Goal: Information Seeking & Learning: Learn about a topic

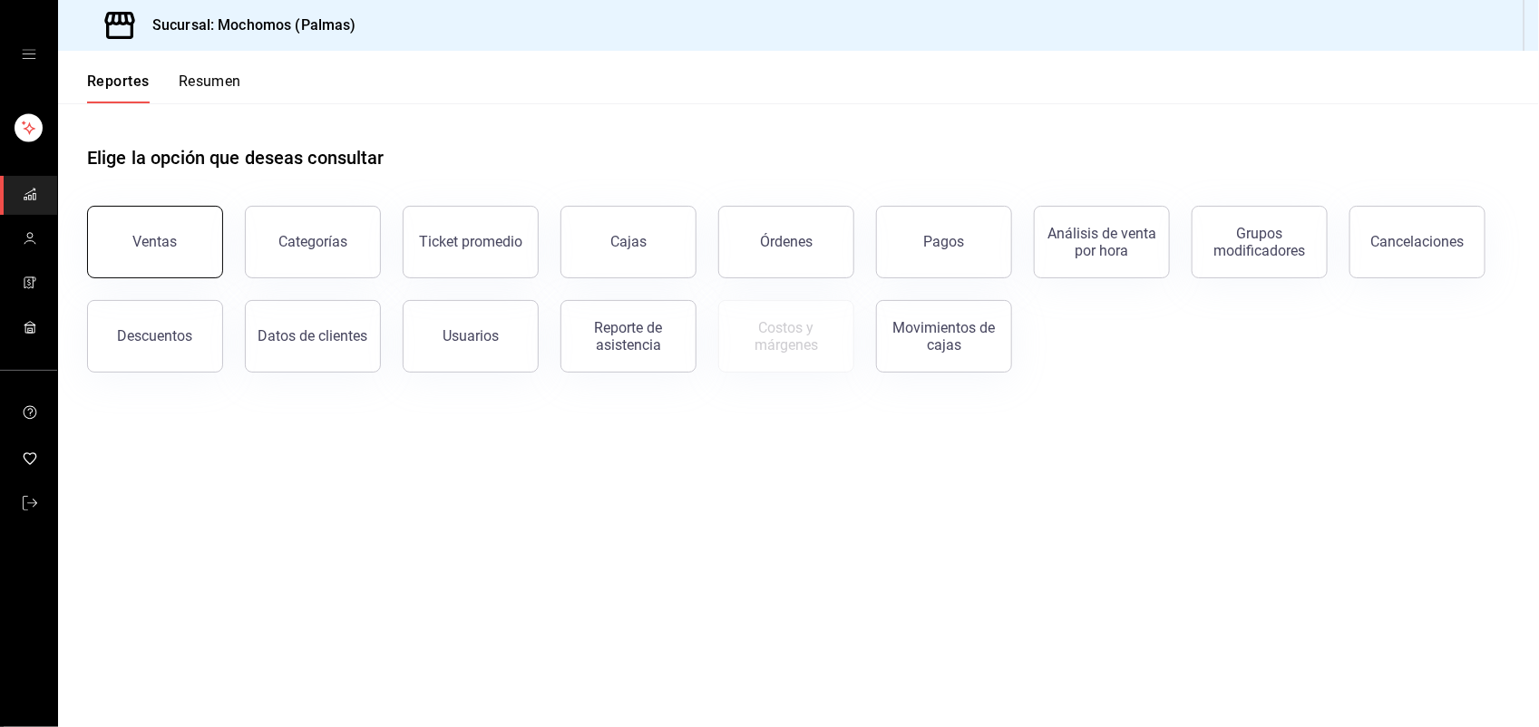
click at [191, 240] on button "Ventas" at bounding box center [155, 242] width 136 height 73
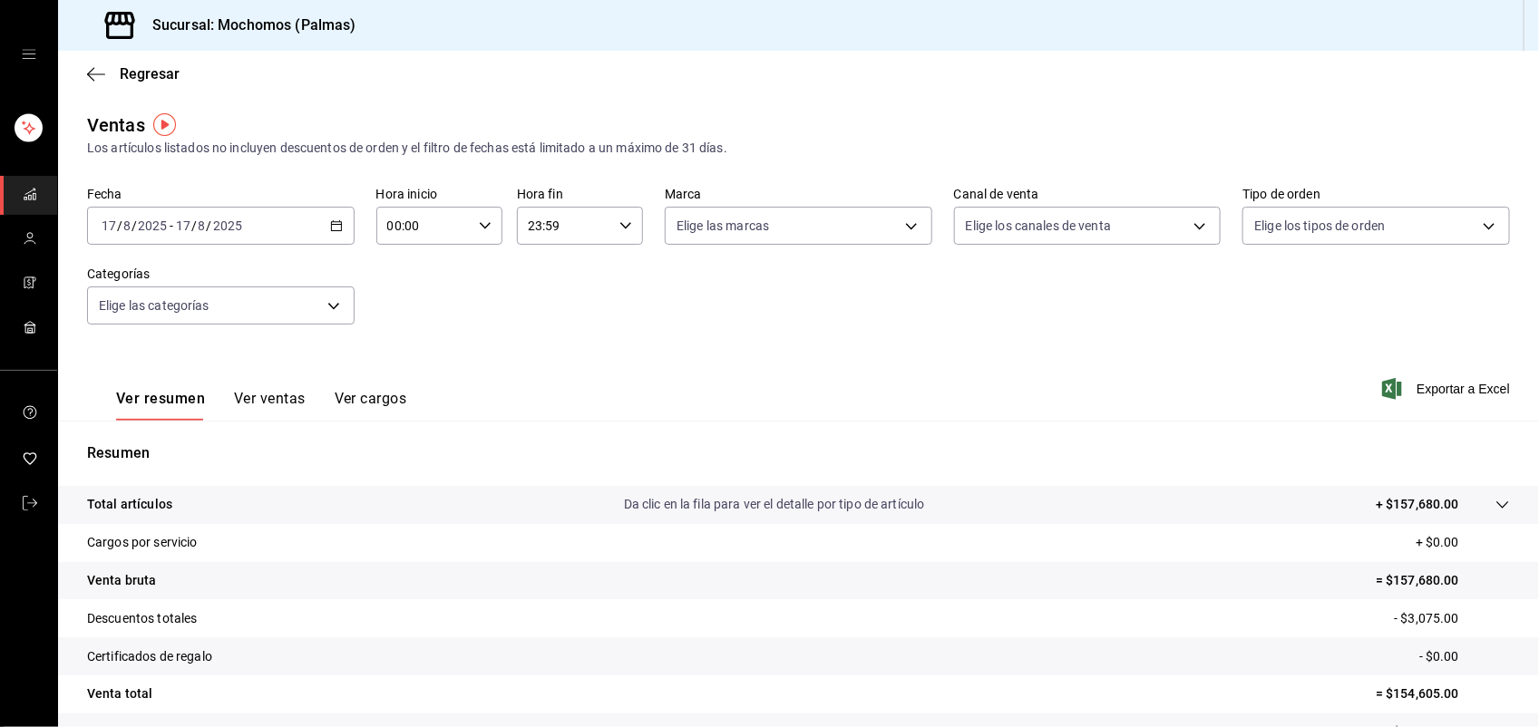
click at [479, 228] on icon "button" at bounding box center [485, 225] width 13 height 13
click at [400, 308] on span "01" at bounding box center [404, 315] width 34 height 15
type input "01:00"
click at [408, 345] on span "06" at bounding box center [404, 352] width 34 height 15
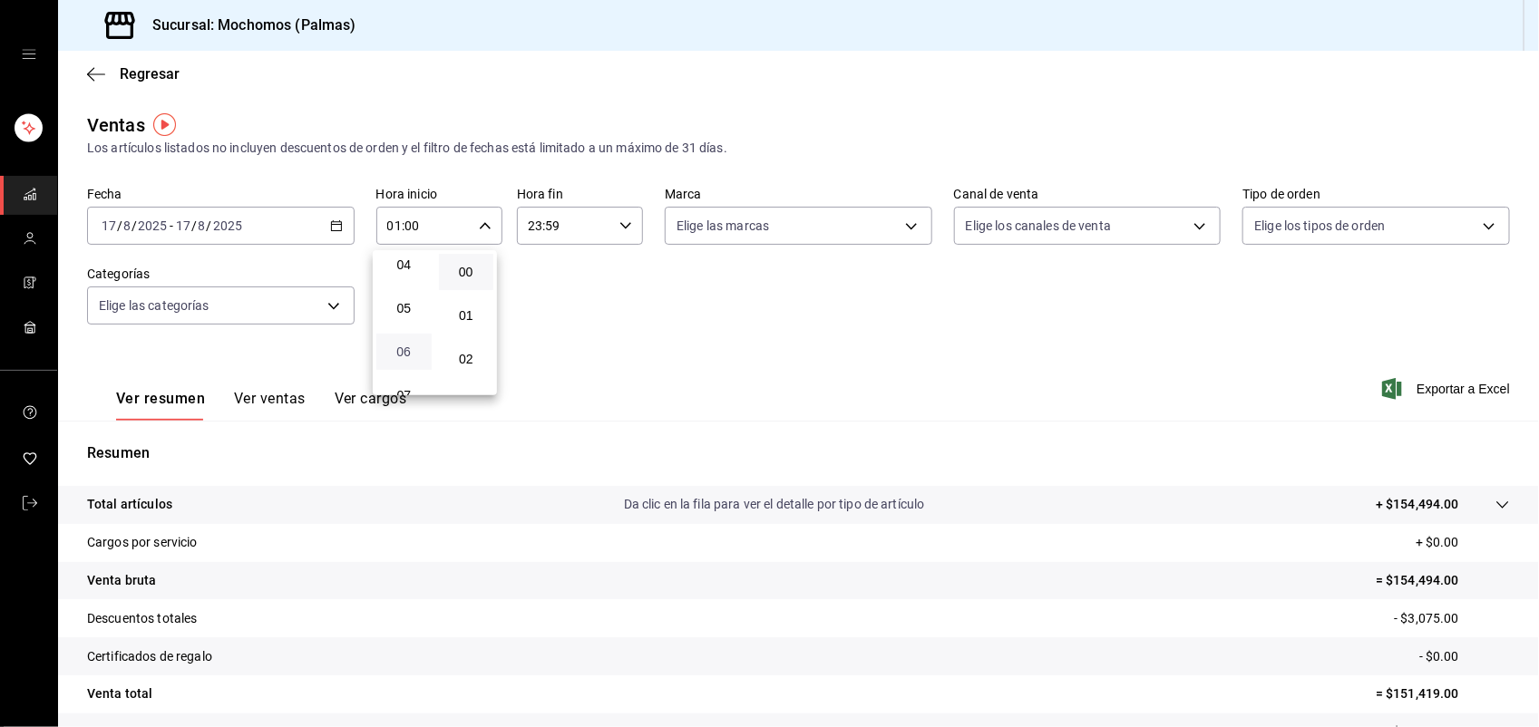
type input "06:00"
click at [617, 351] on div at bounding box center [769, 363] width 1539 height 727
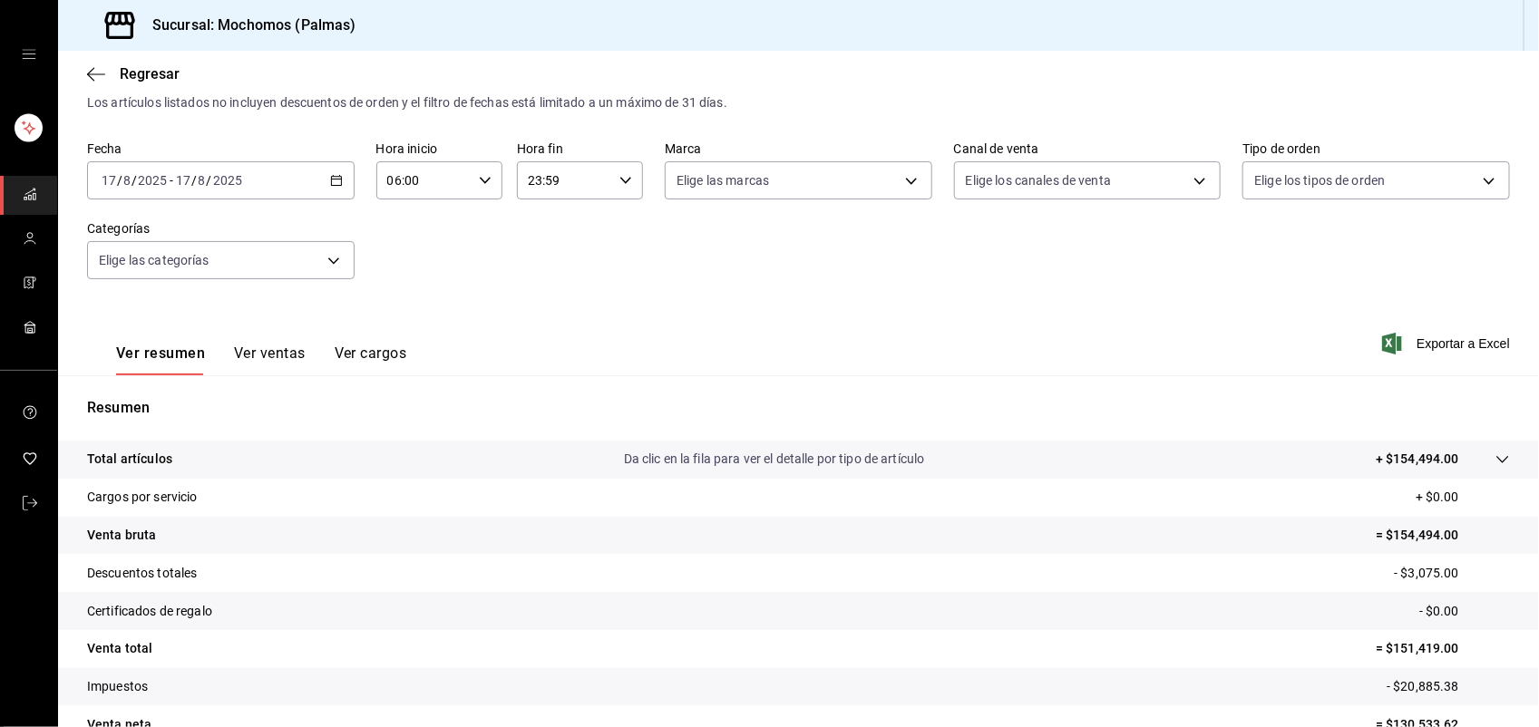
scroll to position [141, 0]
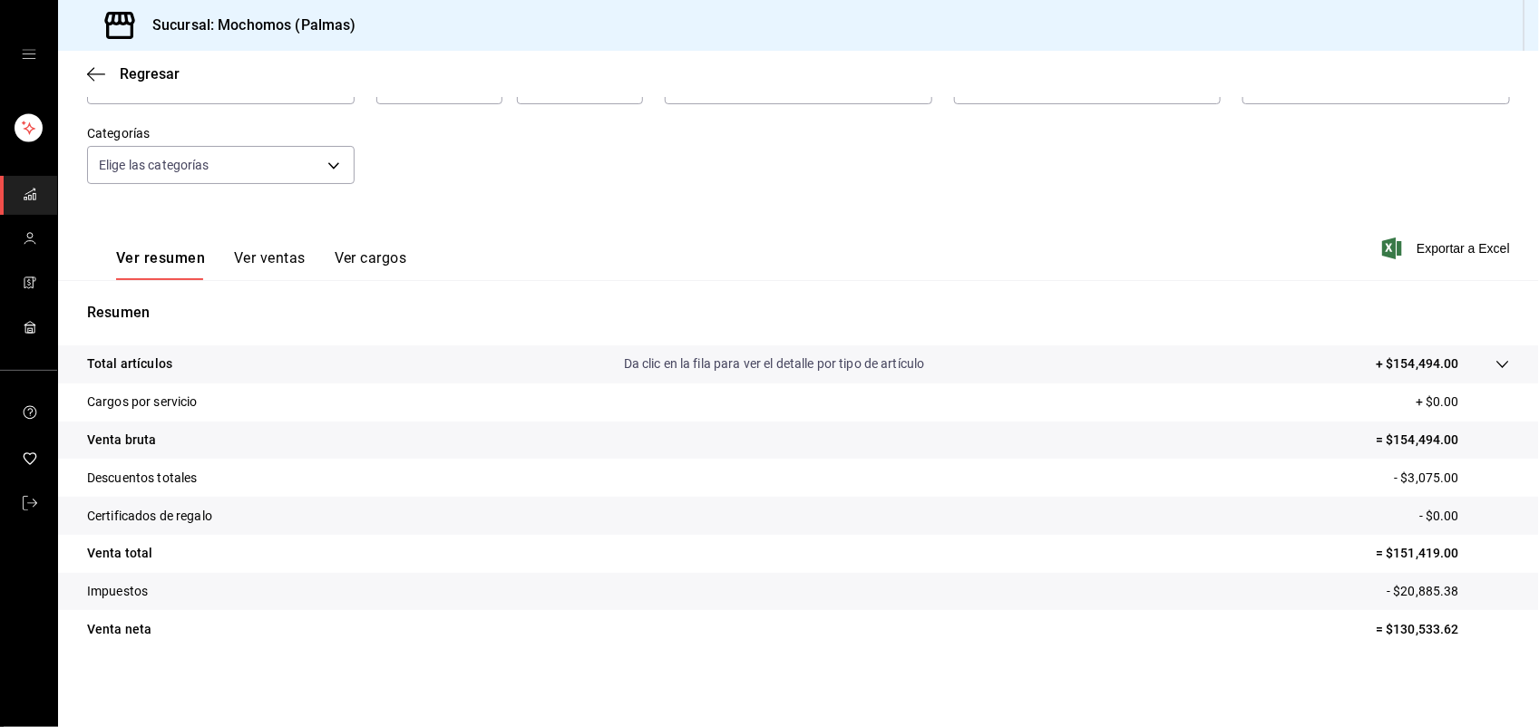
click at [1495, 367] on icon at bounding box center [1502, 364] width 15 height 15
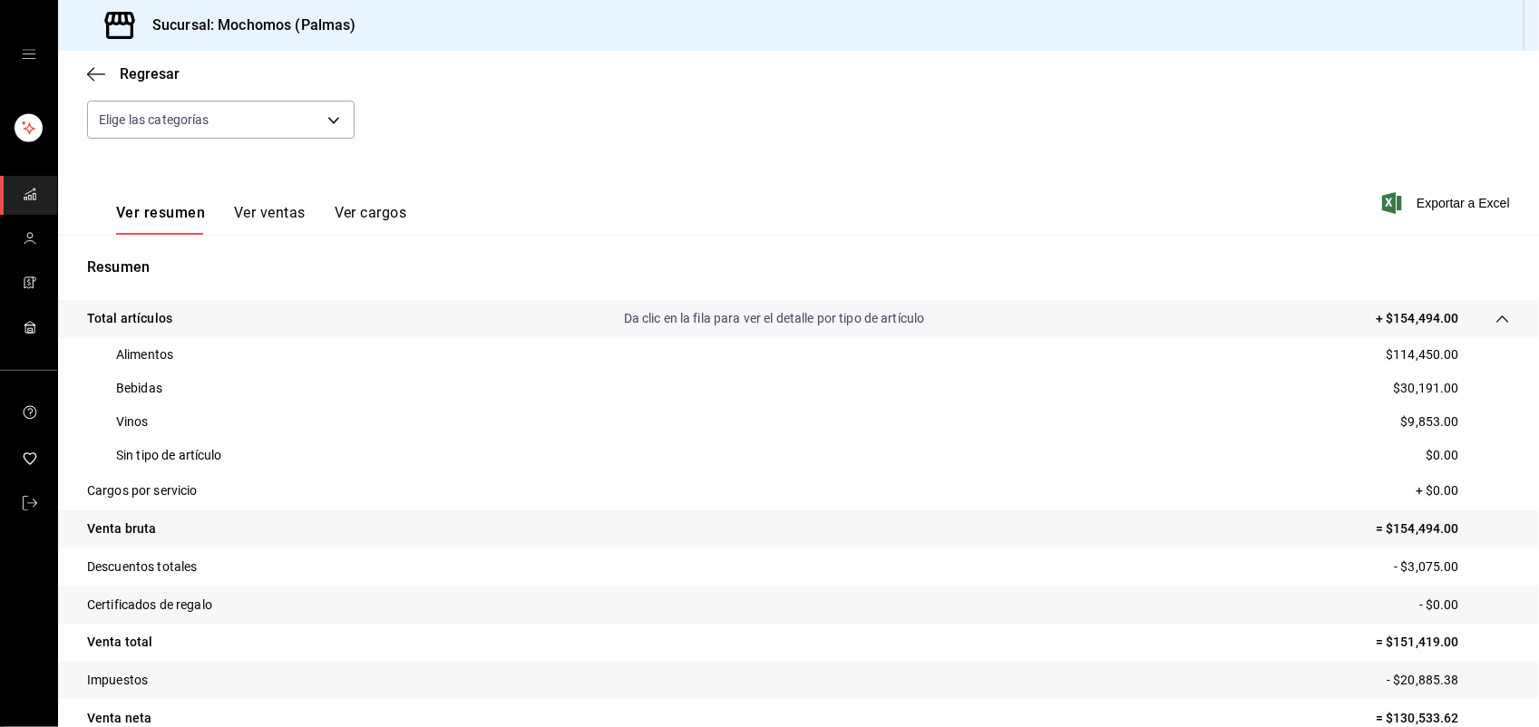
scroll to position [231, 0]
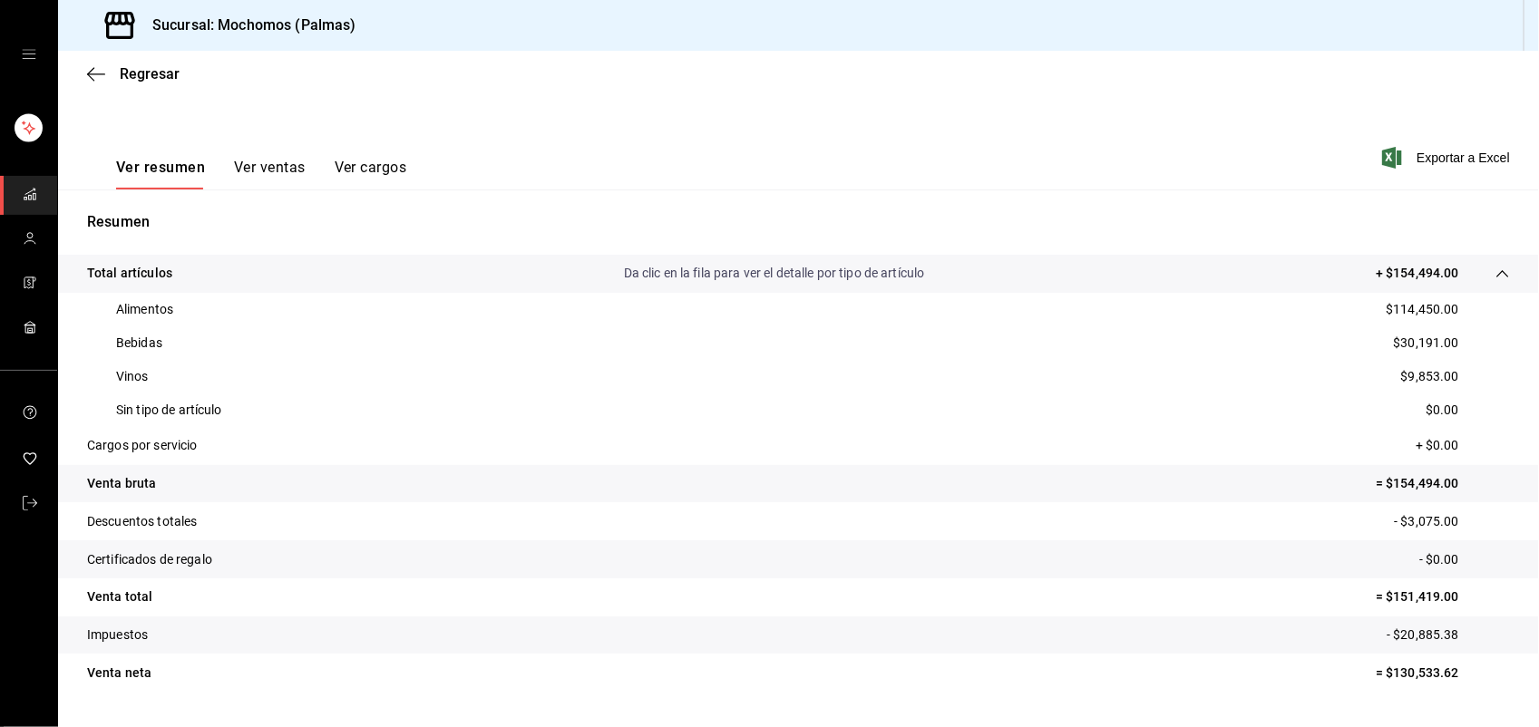
click at [274, 172] on button "Ver ventas" at bounding box center [270, 174] width 72 height 31
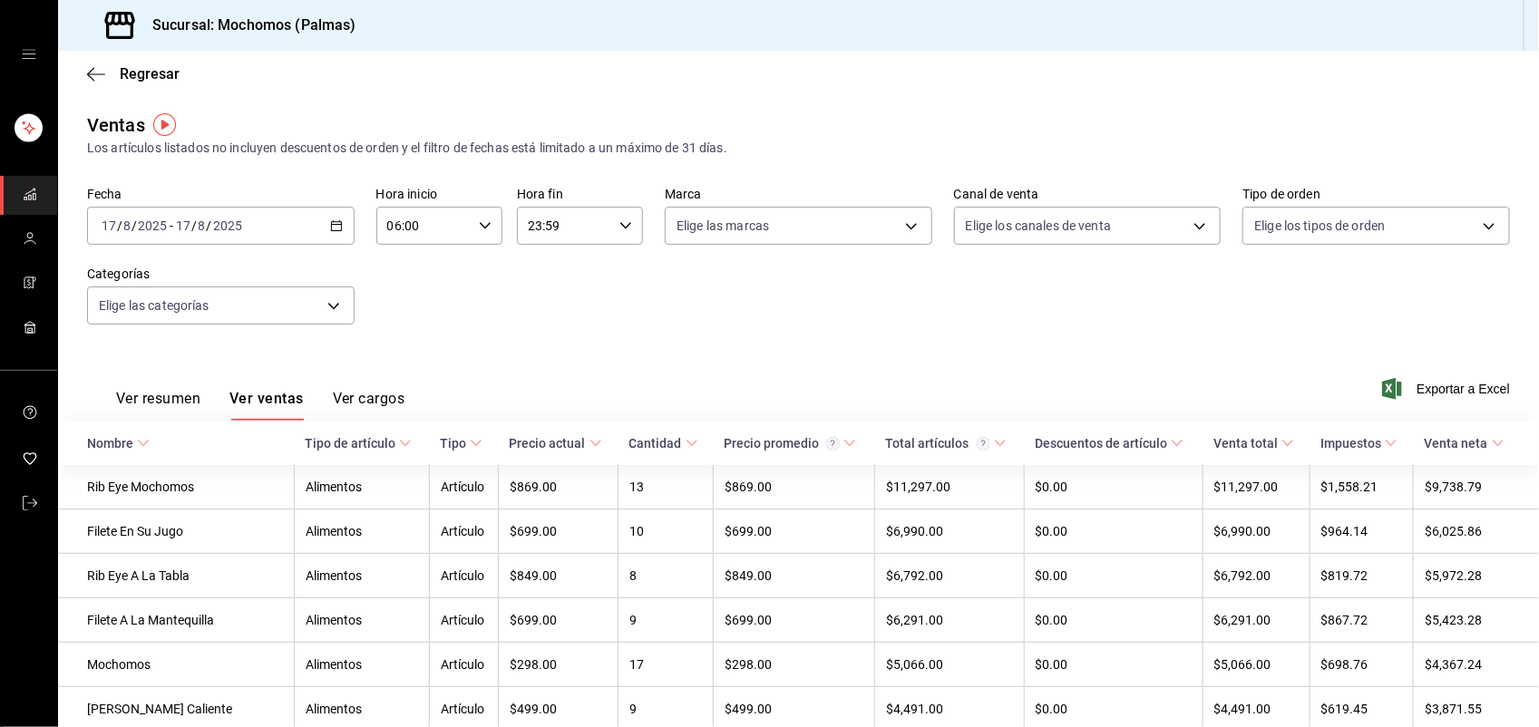
click at [399, 441] on icon at bounding box center [405, 443] width 13 height 13
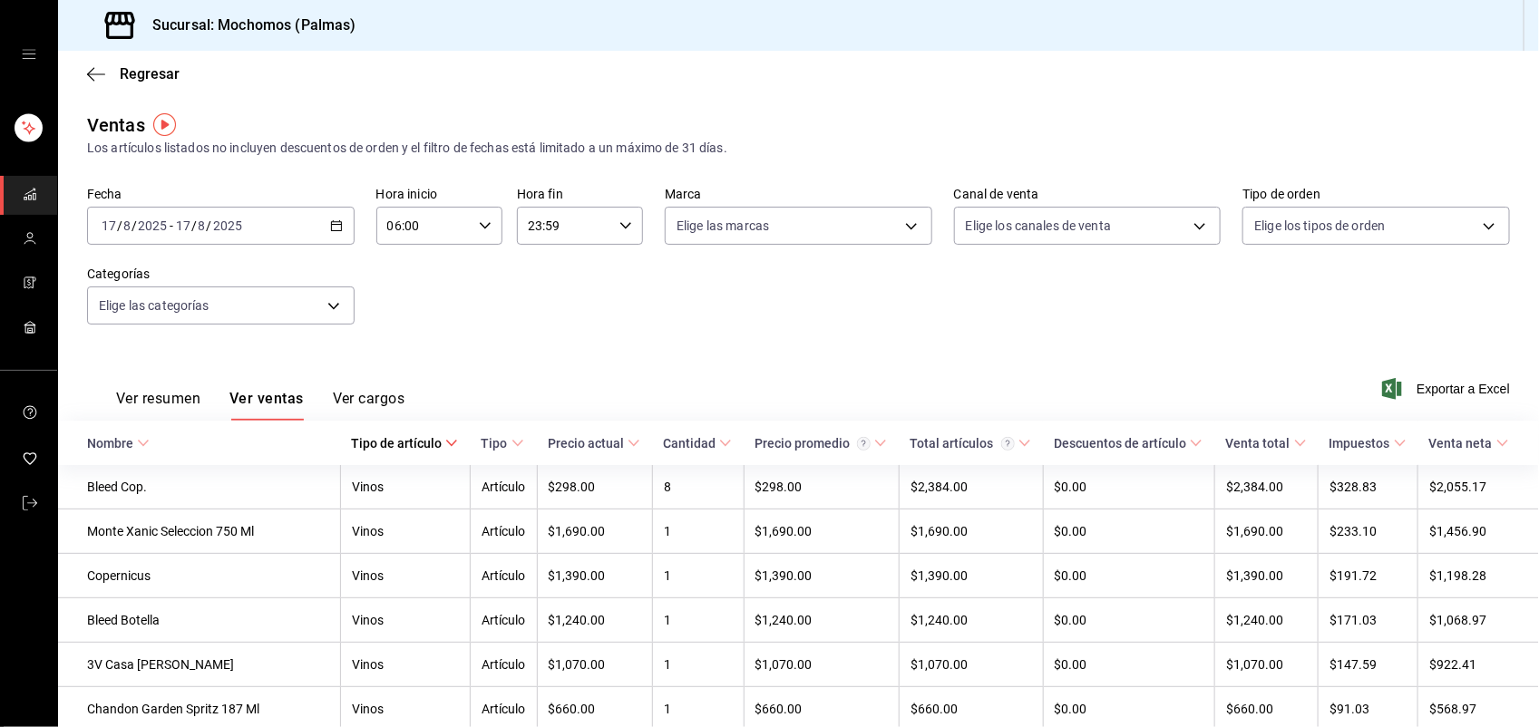
click at [211, 440] on th "Nombre" at bounding box center [199, 443] width 282 height 44
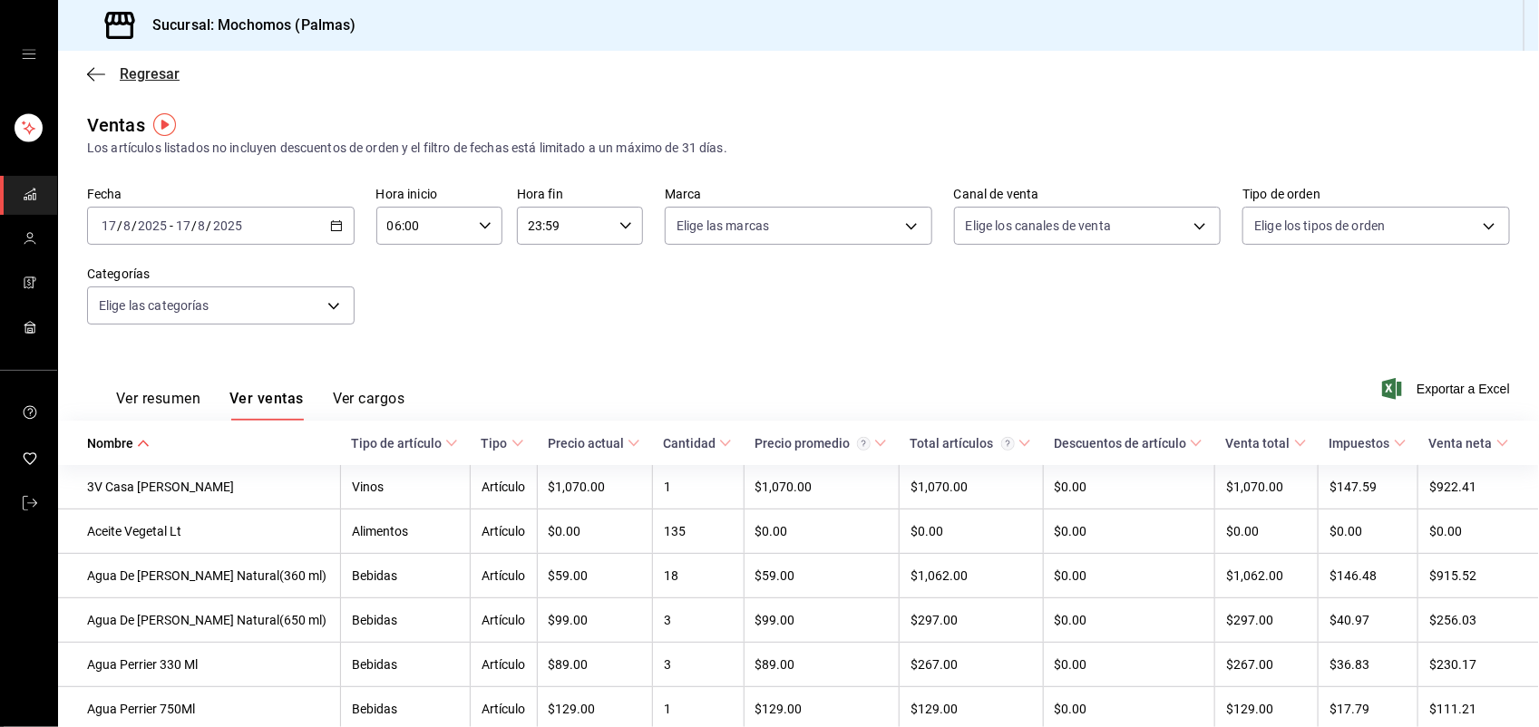
click at [151, 65] on span "Regresar" at bounding box center [150, 73] width 60 height 17
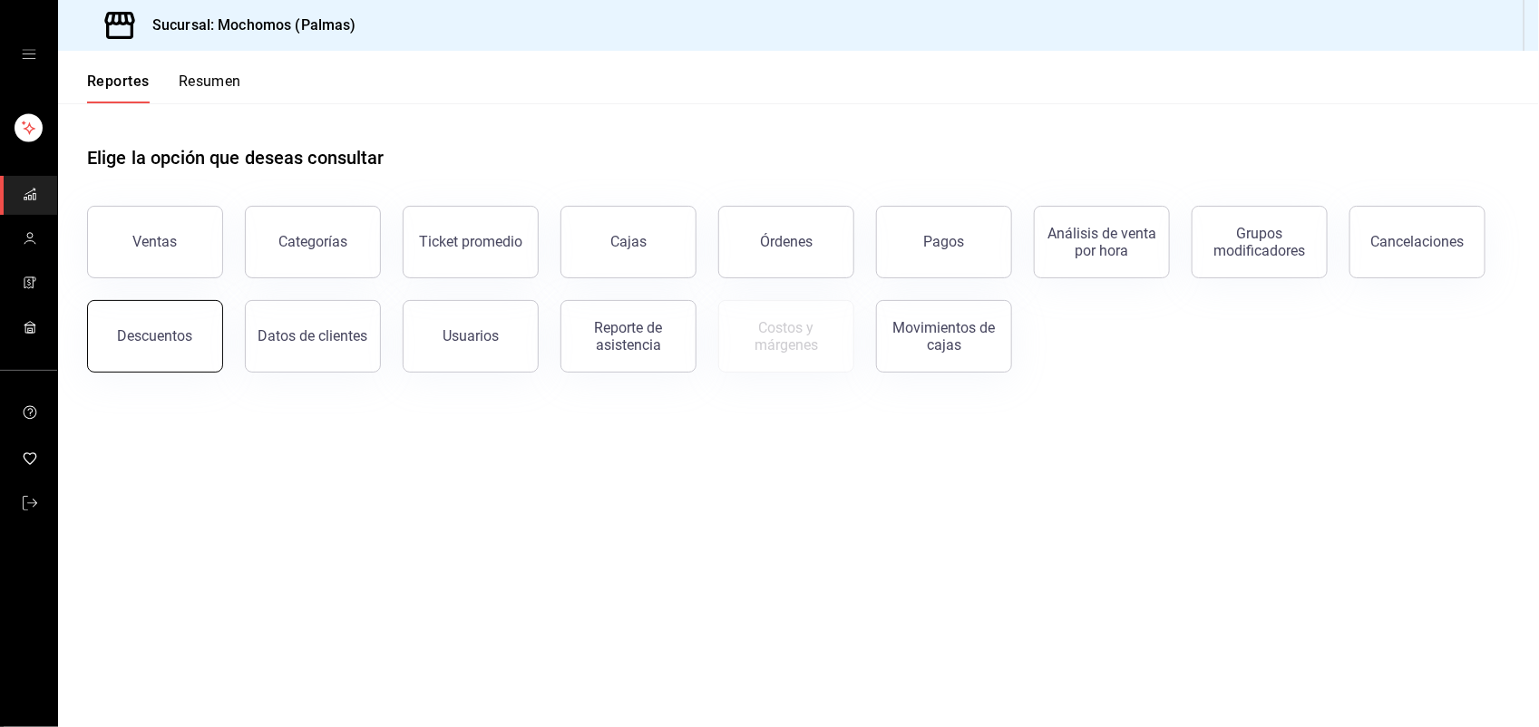
click at [182, 323] on button "Descuentos" at bounding box center [155, 336] width 136 height 73
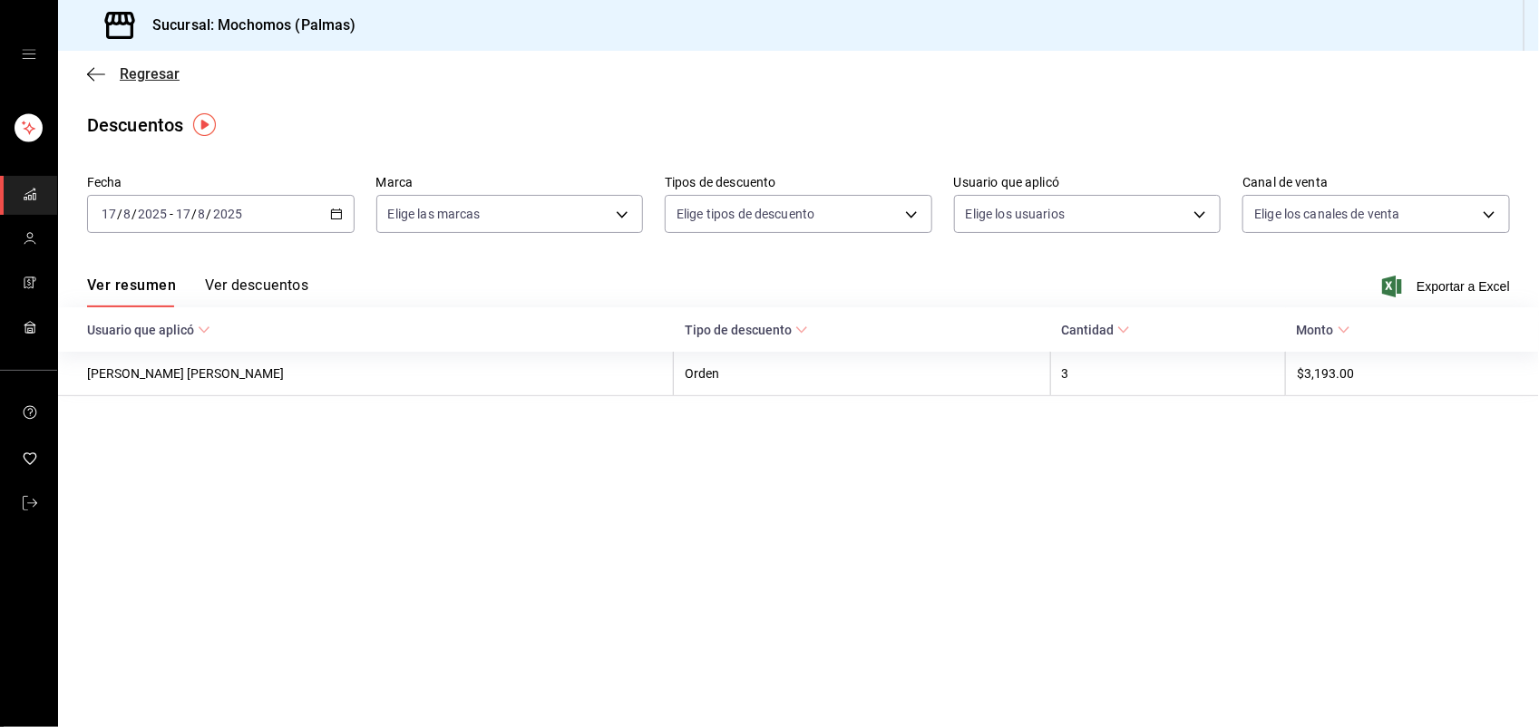
click at [143, 77] on span "Regresar" at bounding box center [150, 73] width 60 height 17
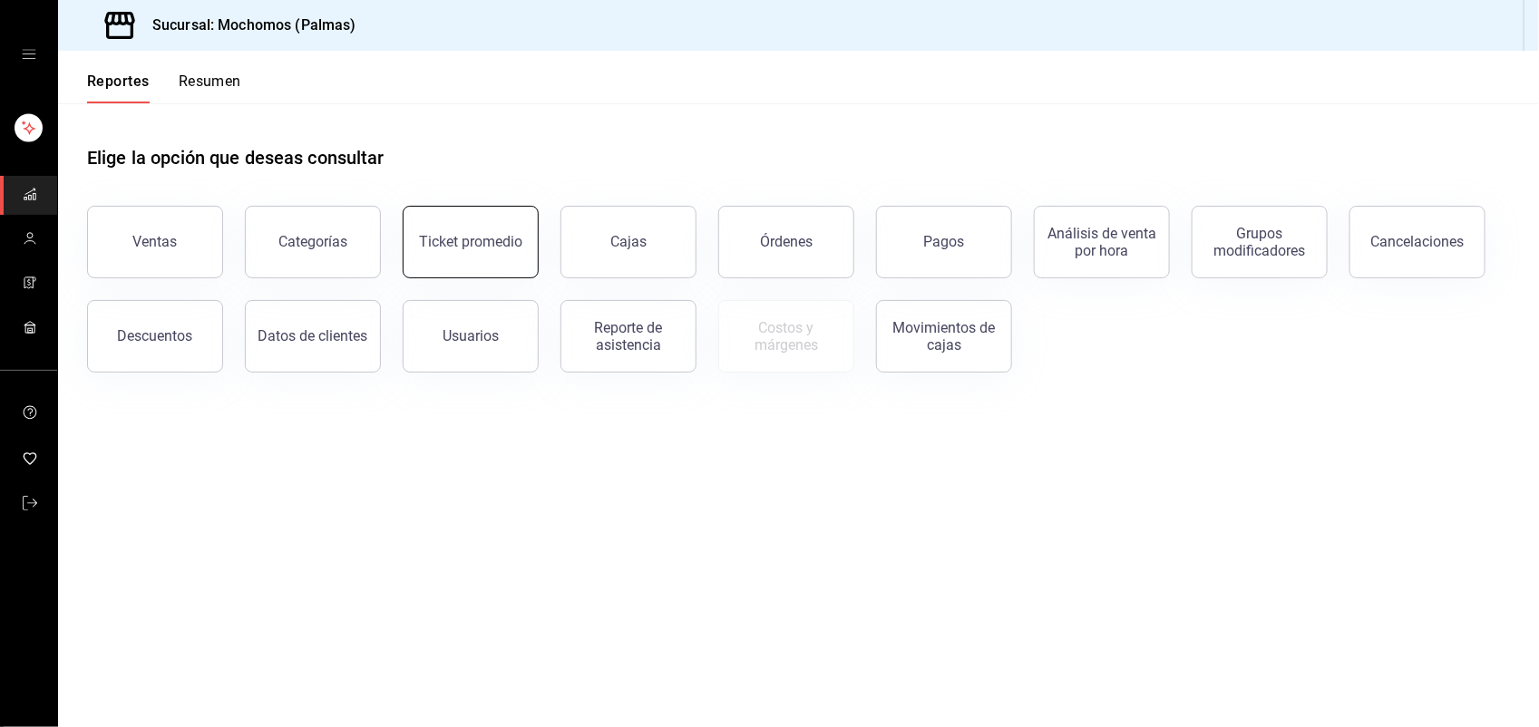
click at [427, 245] on div "Ticket promedio" at bounding box center [470, 241] width 103 height 17
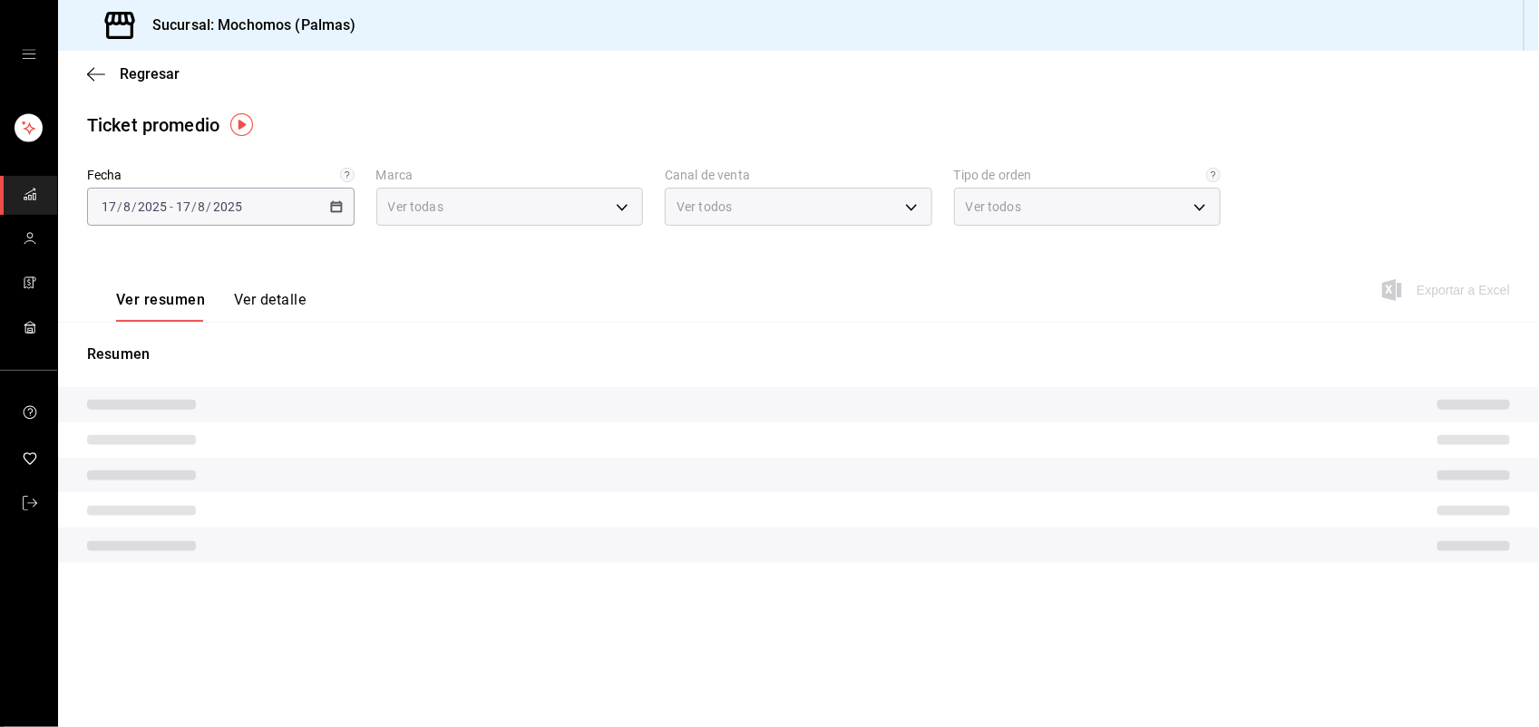
type input "70f98016-ab90-4f26-81e6-ab4884d8d8a0"
type input "PARROT,UBER_EATS,RAPPI,DIDI_FOOD,ONLINE"
type input "1406dacc-122d-474b-a961-72adf1b142d8,23052771-8e1b-43e3-b7da-1a661d939937,EXTER…"
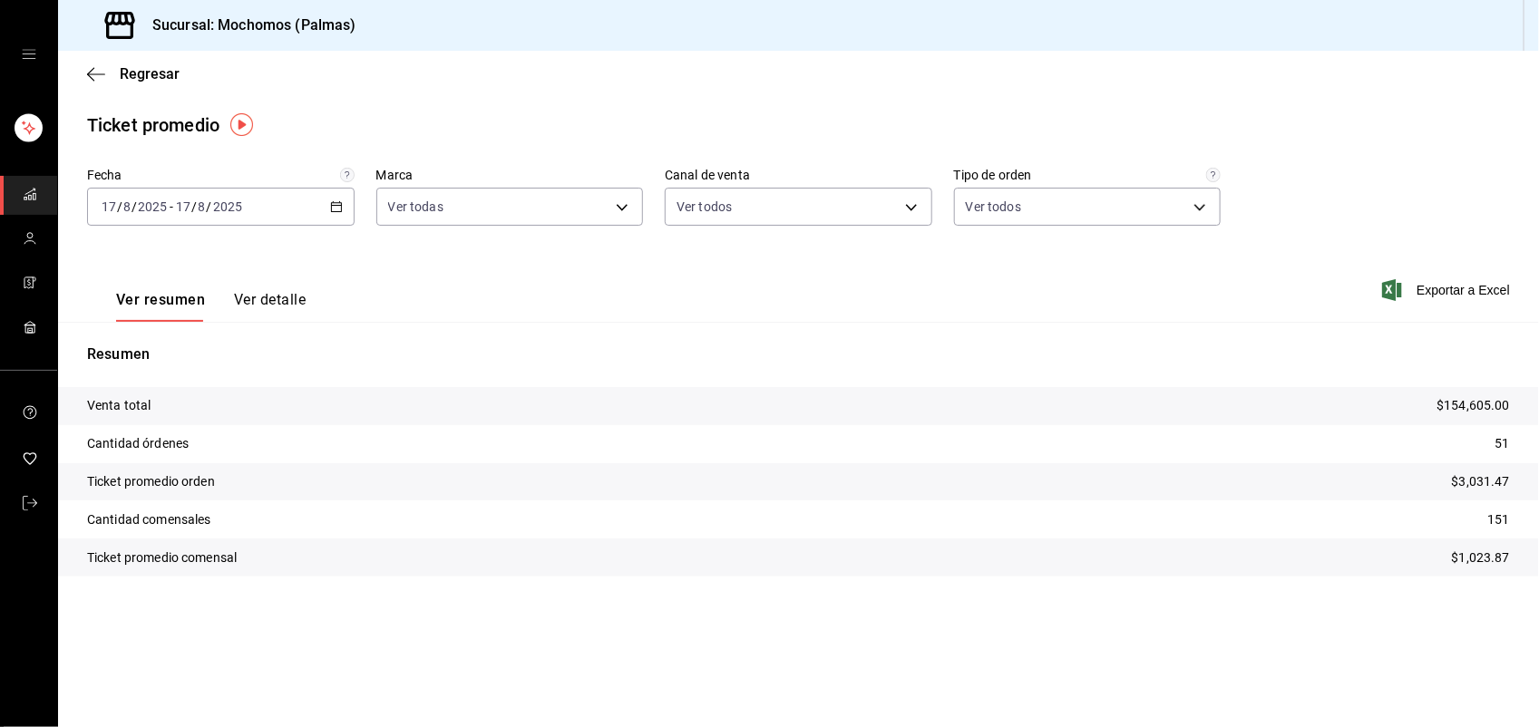
click at [296, 299] on button "Ver detalle" at bounding box center [270, 306] width 72 height 31
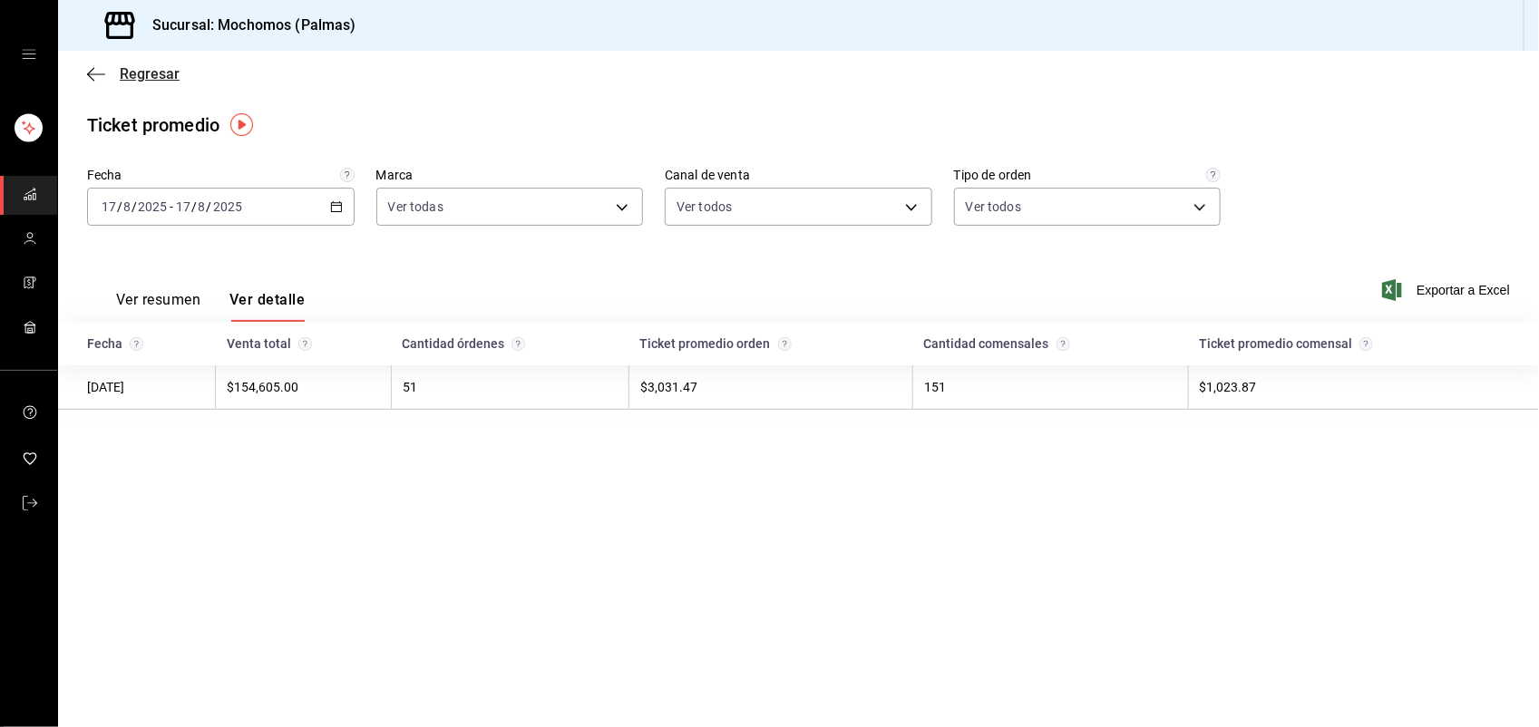
click at [159, 78] on span "Regresar" at bounding box center [150, 73] width 60 height 17
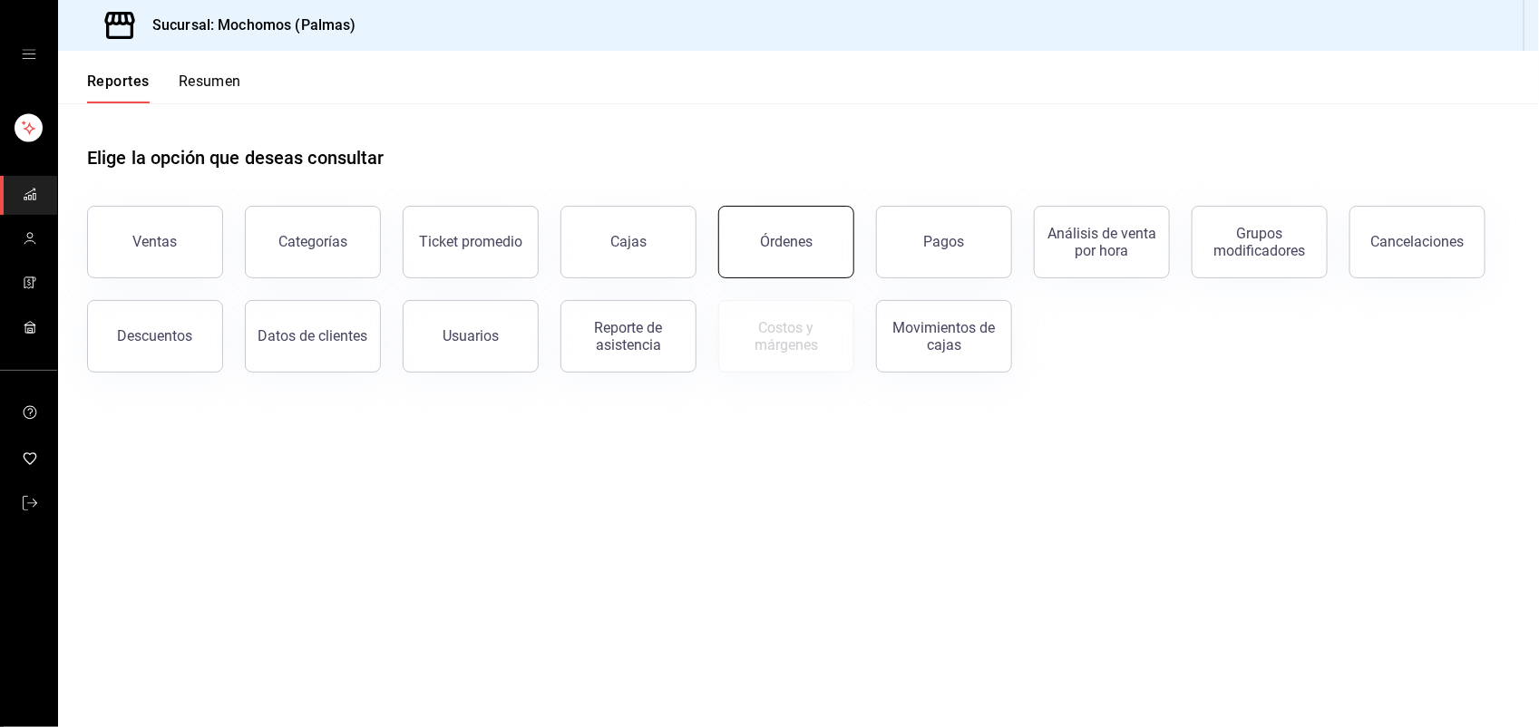
click at [766, 251] on button "Órdenes" at bounding box center [786, 242] width 136 height 73
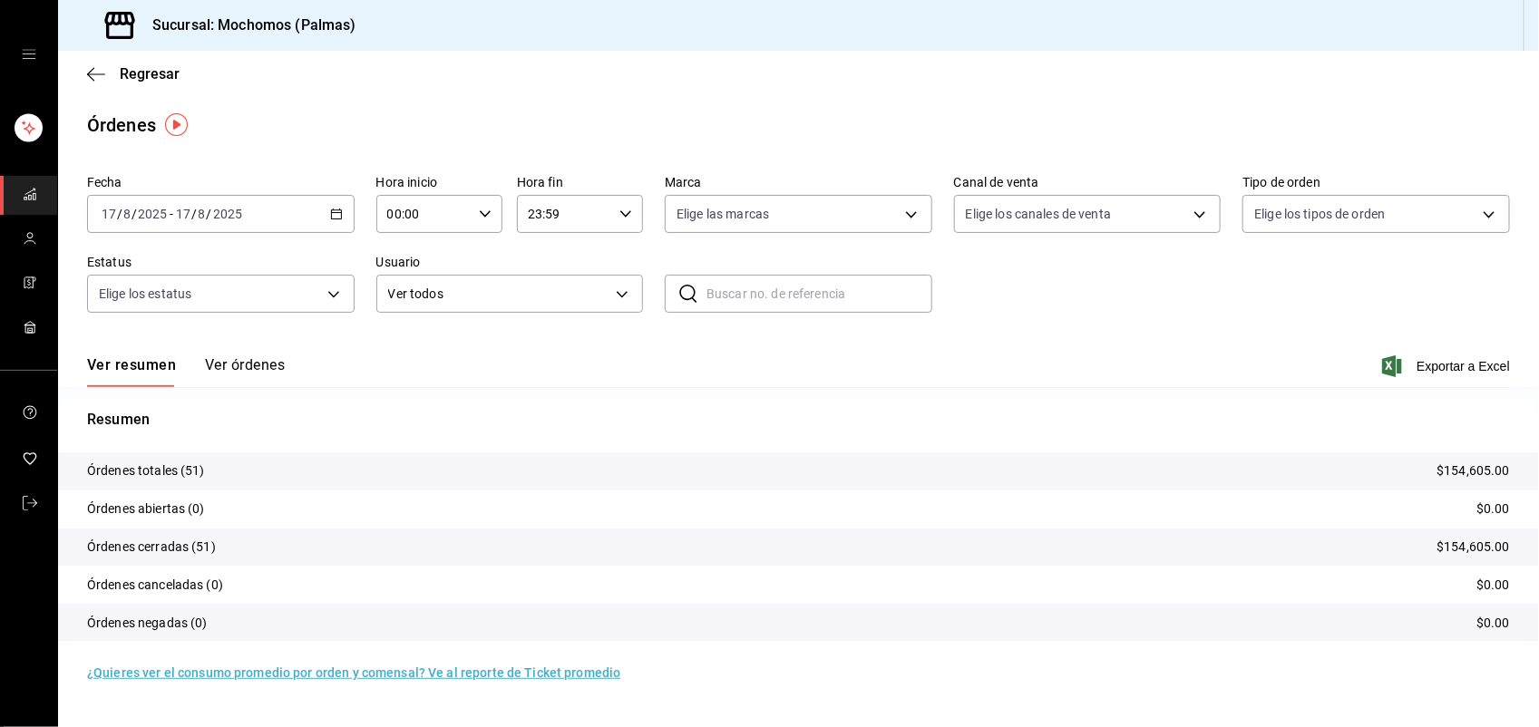
click at [487, 216] on icon "button" at bounding box center [485, 214] width 13 height 13
click at [413, 310] on button "01" at bounding box center [408, 304] width 56 height 36
type input "01:00"
click at [406, 290] on span "06" at bounding box center [408, 294] width 34 height 15
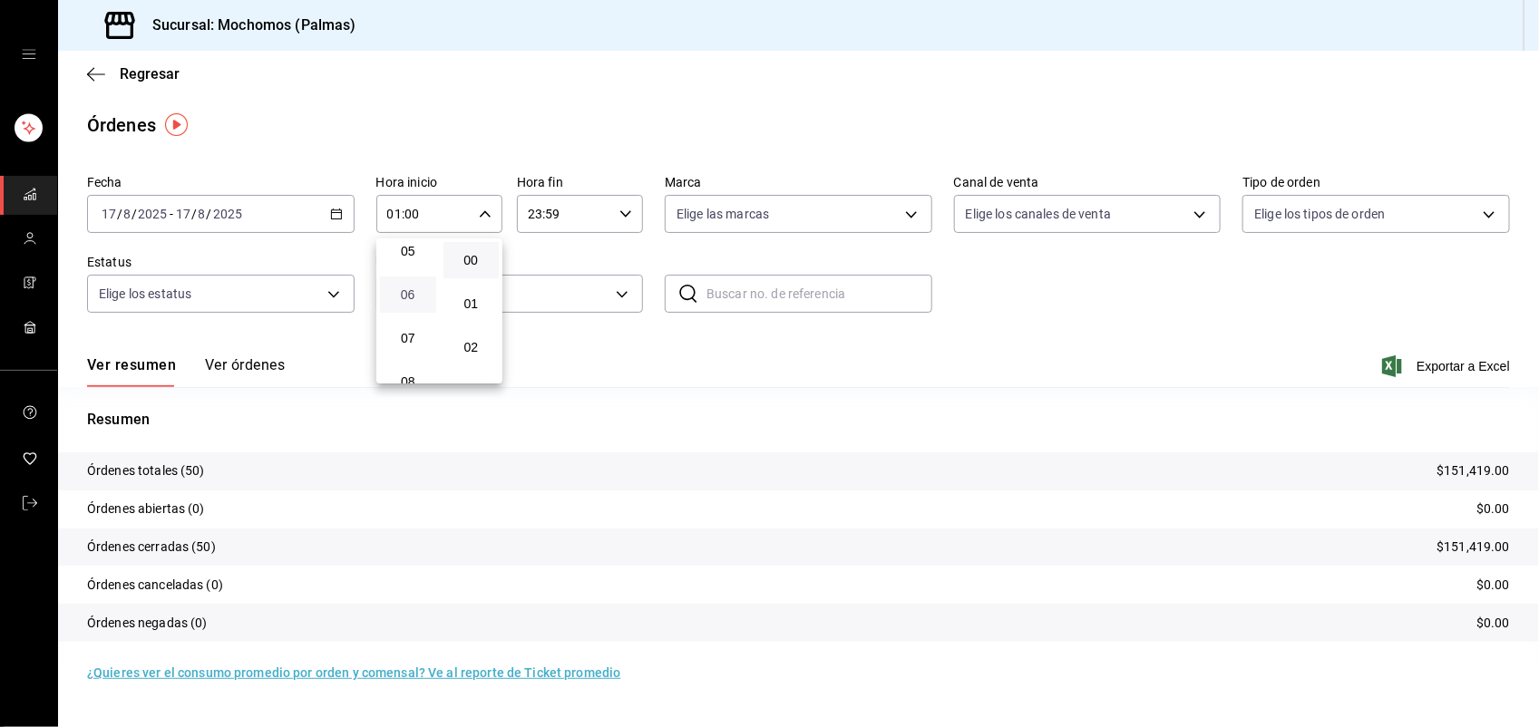
type input "06:00"
click at [404, 131] on div at bounding box center [769, 363] width 1539 height 727
click at [152, 77] on span "Regresar" at bounding box center [150, 73] width 60 height 17
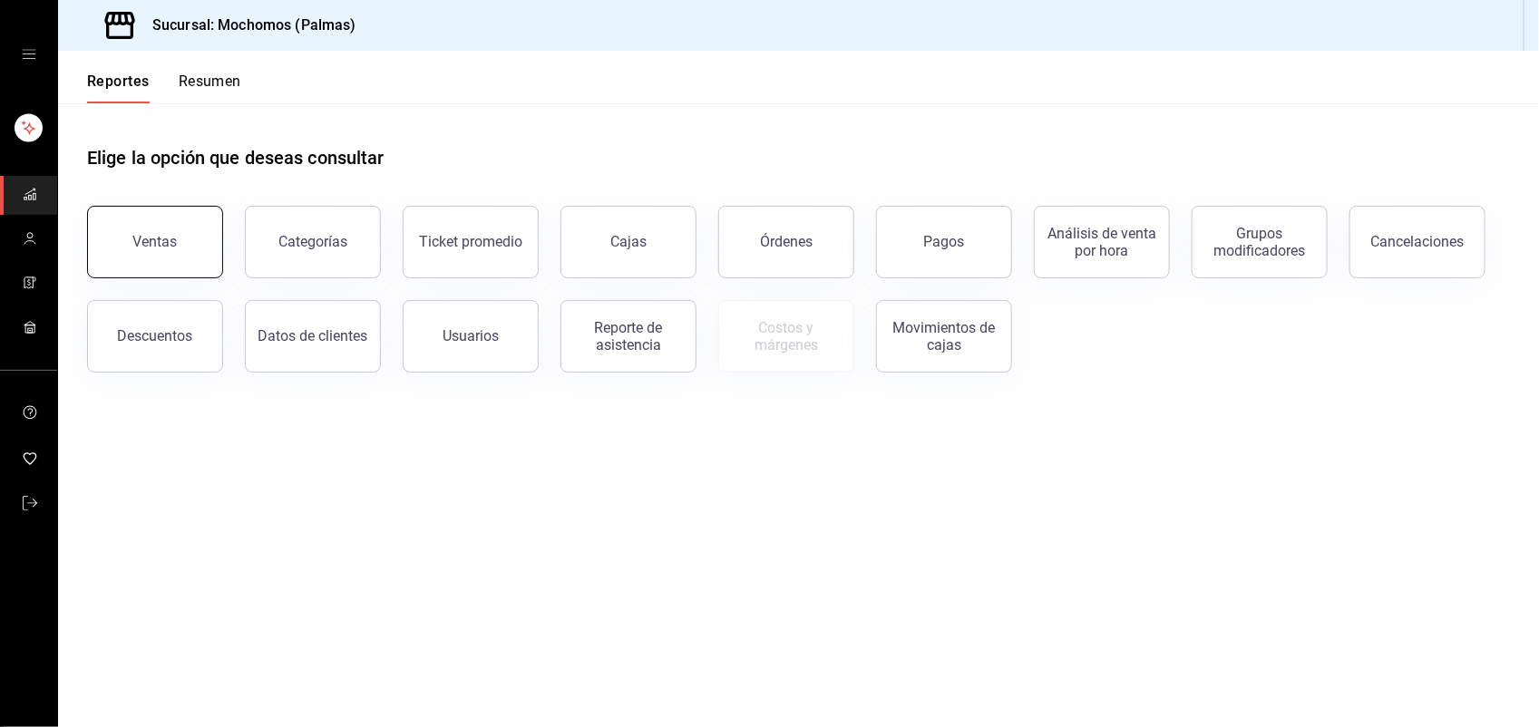
click at [156, 243] on div "Ventas" at bounding box center [155, 241] width 44 height 17
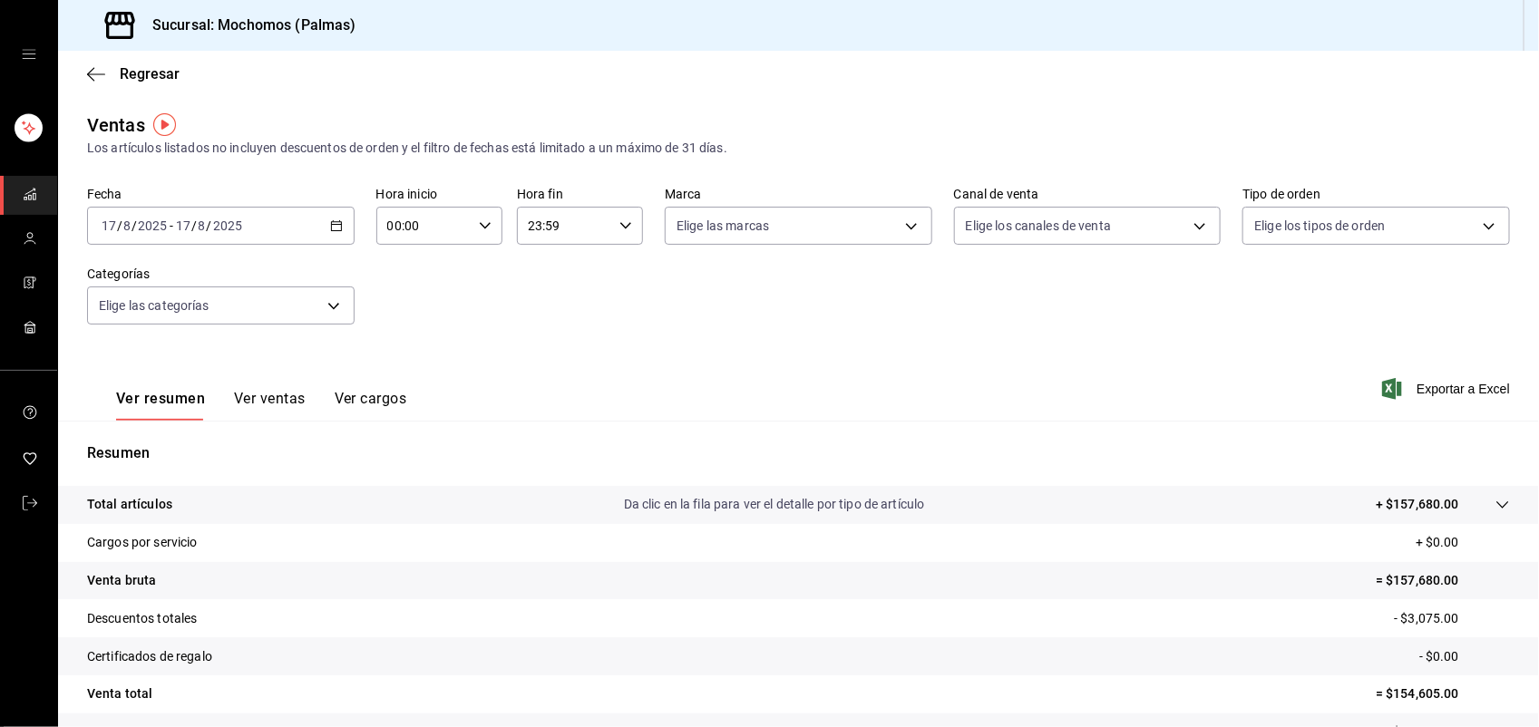
click at [481, 220] on icon "button" at bounding box center [485, 225] width 13 height 13
click at [406, 275] on span "00" at bounding box center [404, 272] width 34 height 15
click at [400, 300] on span "06" at bounding box center [404, 306] width 34 height 15
type input "06:00"
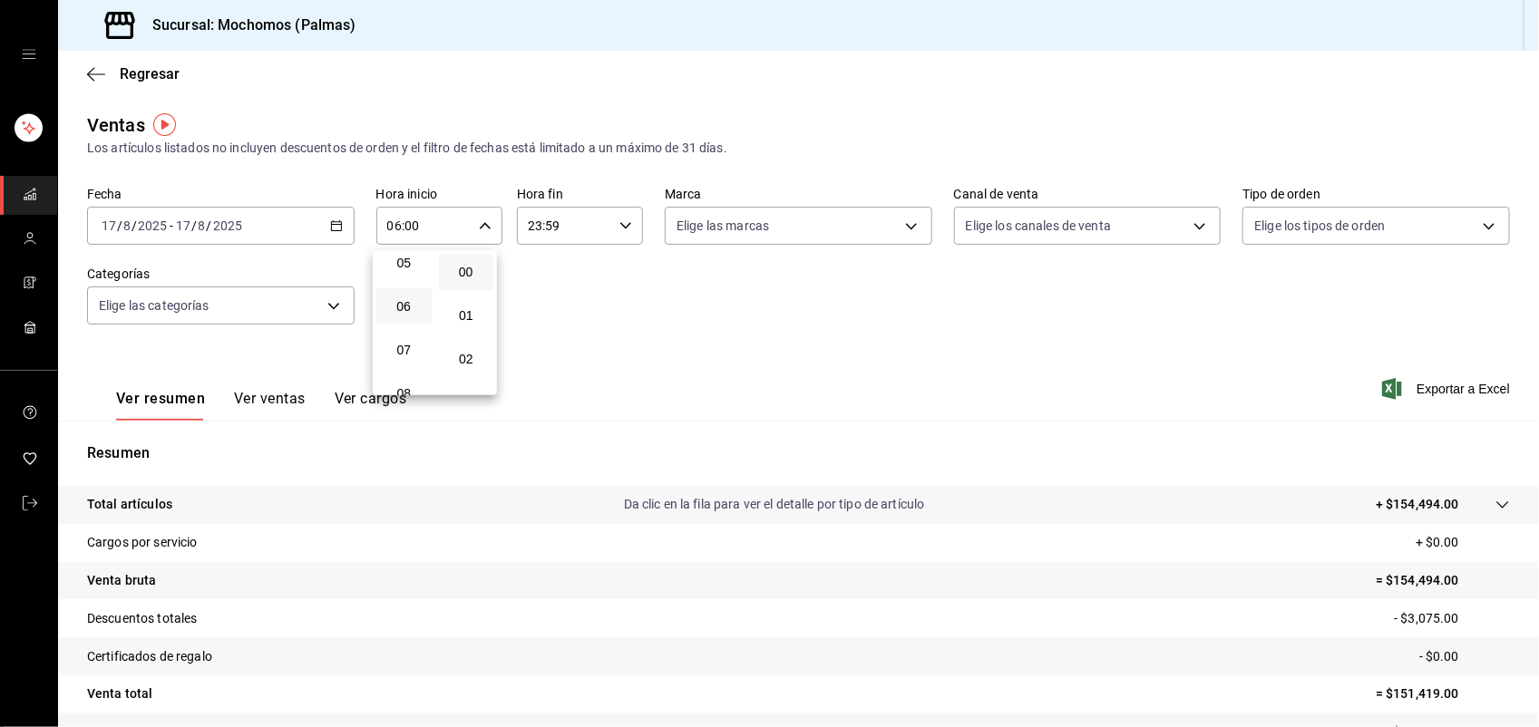
click at [157, 78] on div at bounding box center [769, 363] width 1539 height 727
click at [159, 73] on span "Regresar" at bounding box center [150, 73] width 60 height 17
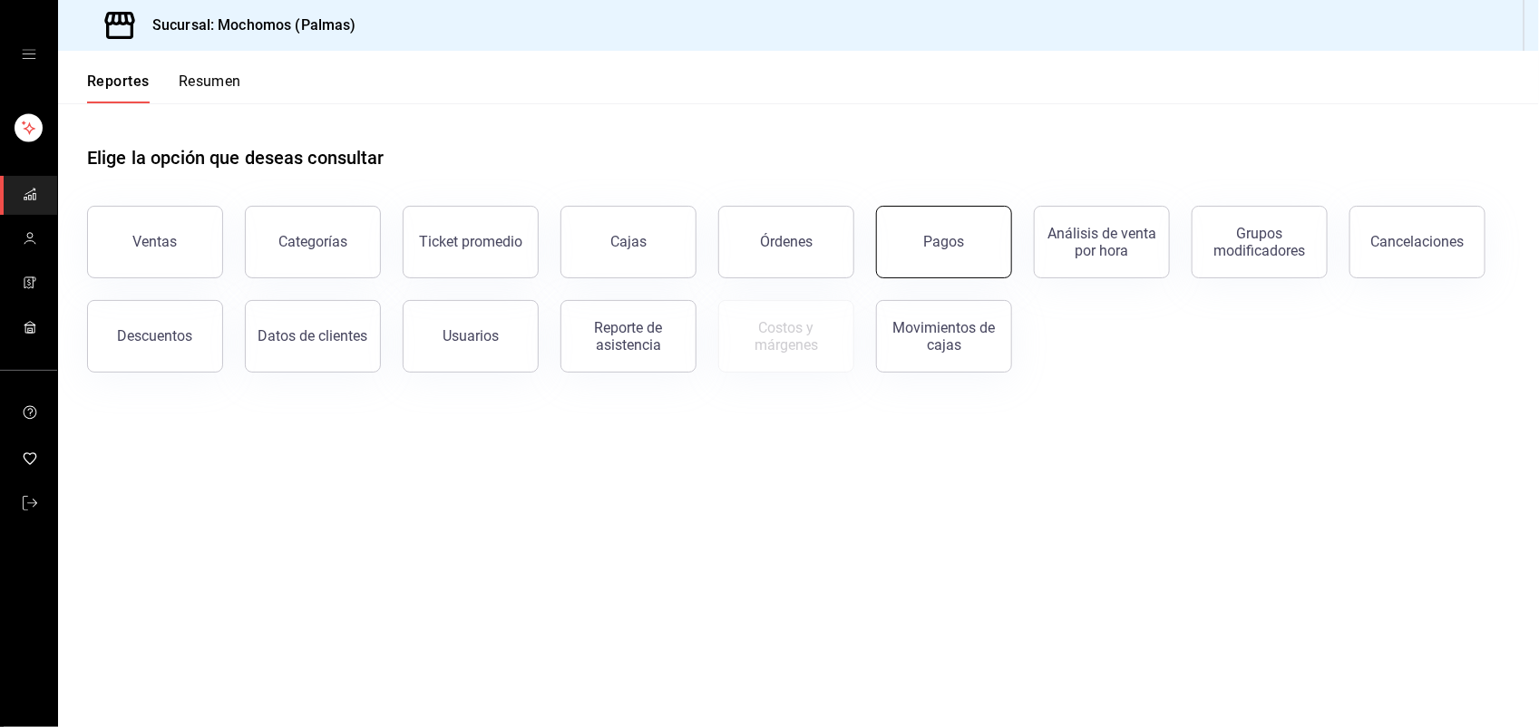
click at [900, 242] on button "Pagos" at bounding box center [944, 242] width 136 height 73
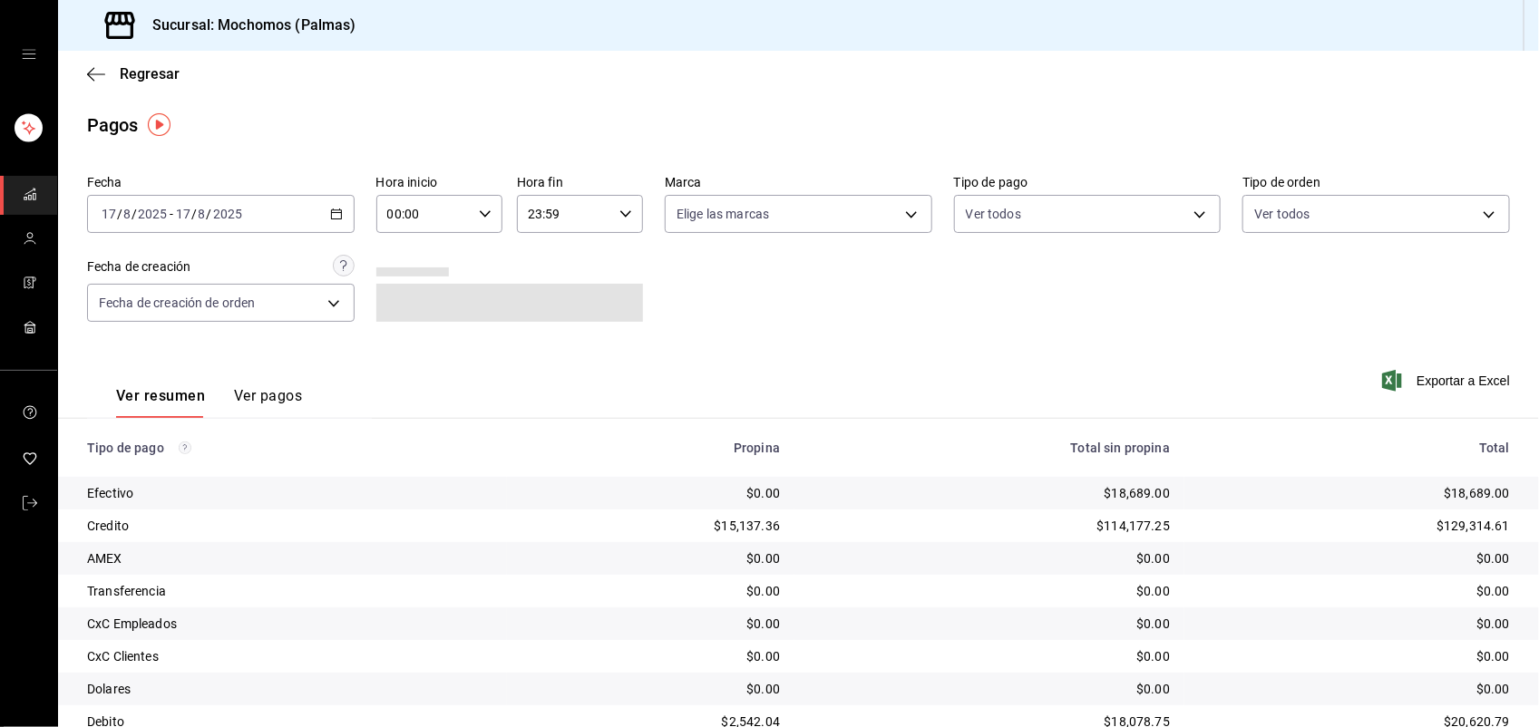
click at [479, 214] on icon "button" at bounding box center [485, 214] width 13 height 13
click at [408, 264] on span "00" at bounding box center [404, 260] width 34 height 15
click at [404, 242] on span "06" at bounding box center [404, 249] width 34 height 15
type input "06:00"
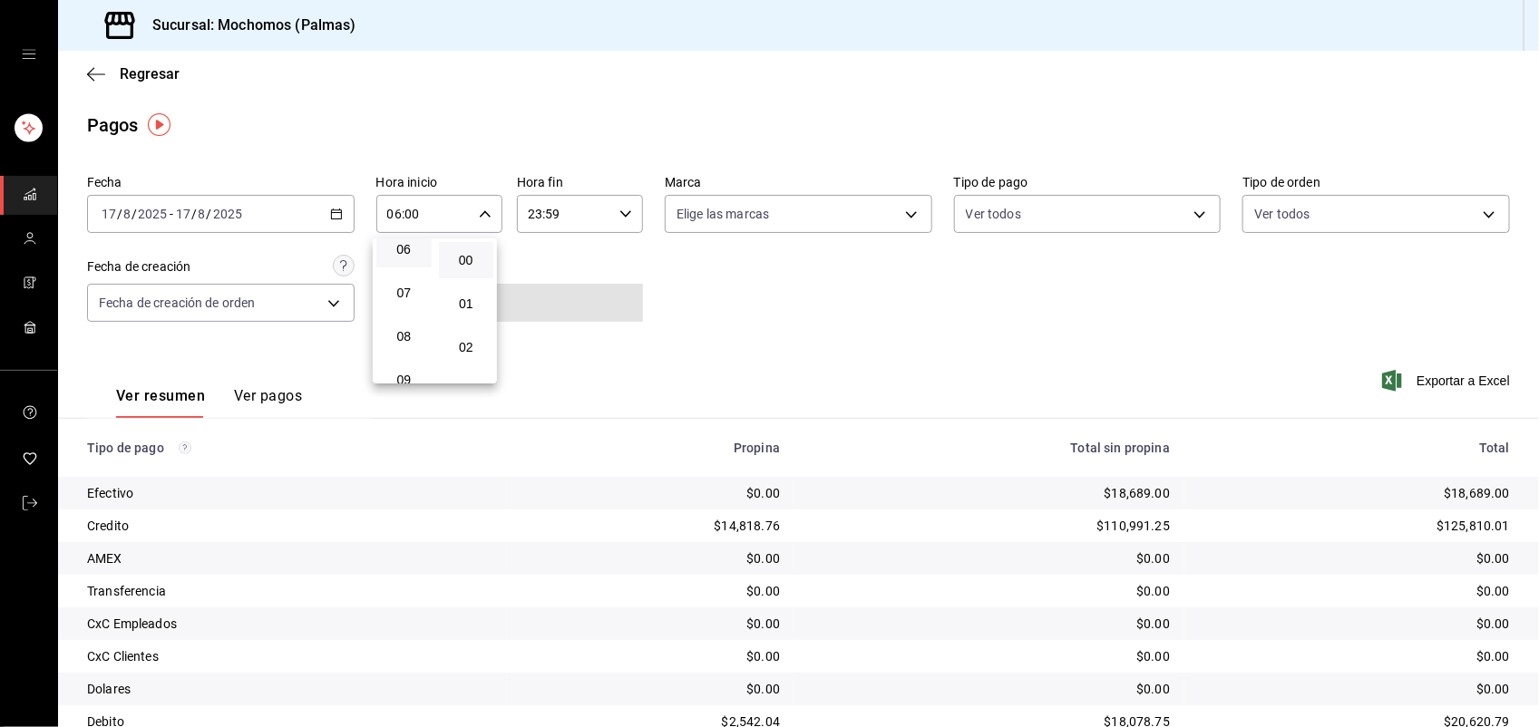
click at [816, 351] on div at bounding box center [769, 363] width 1539 height 727
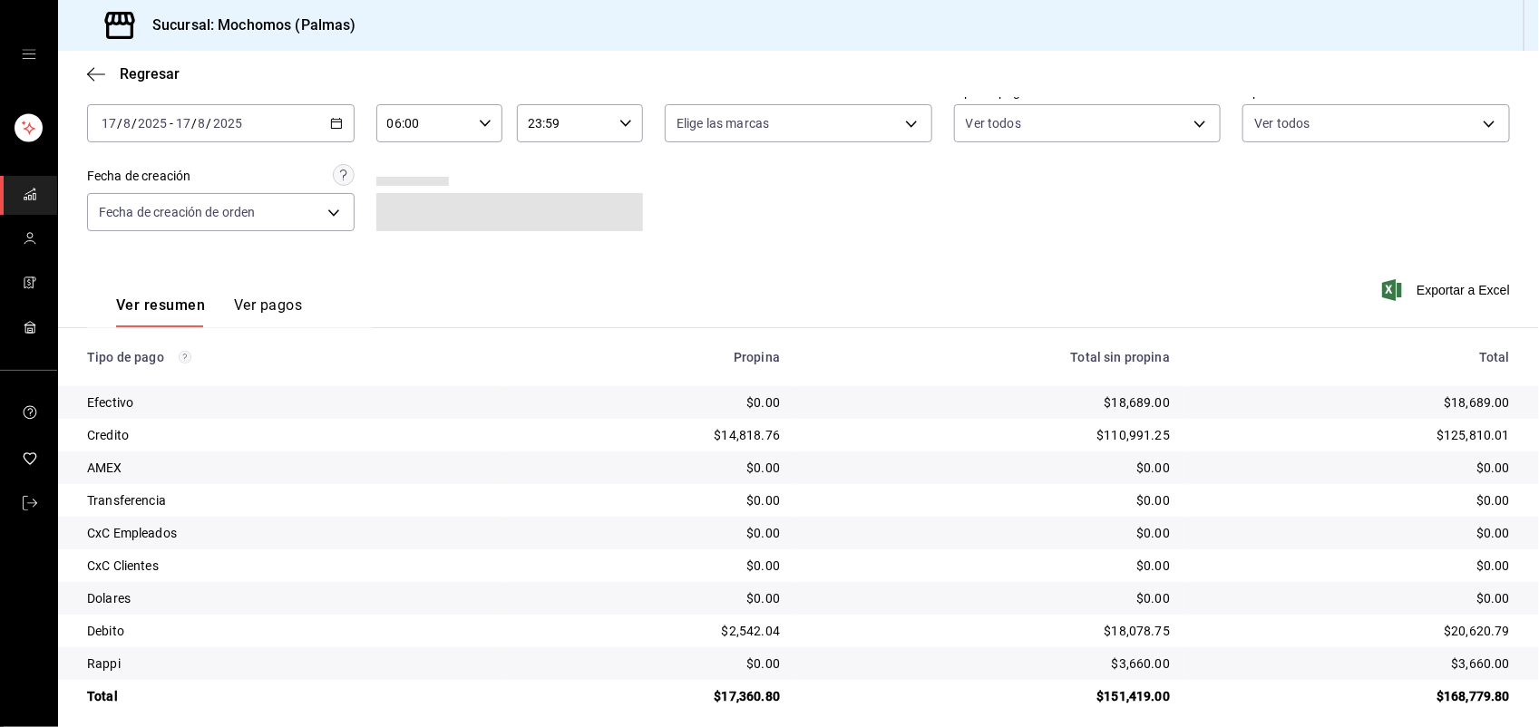
scroll to position [105, 0]
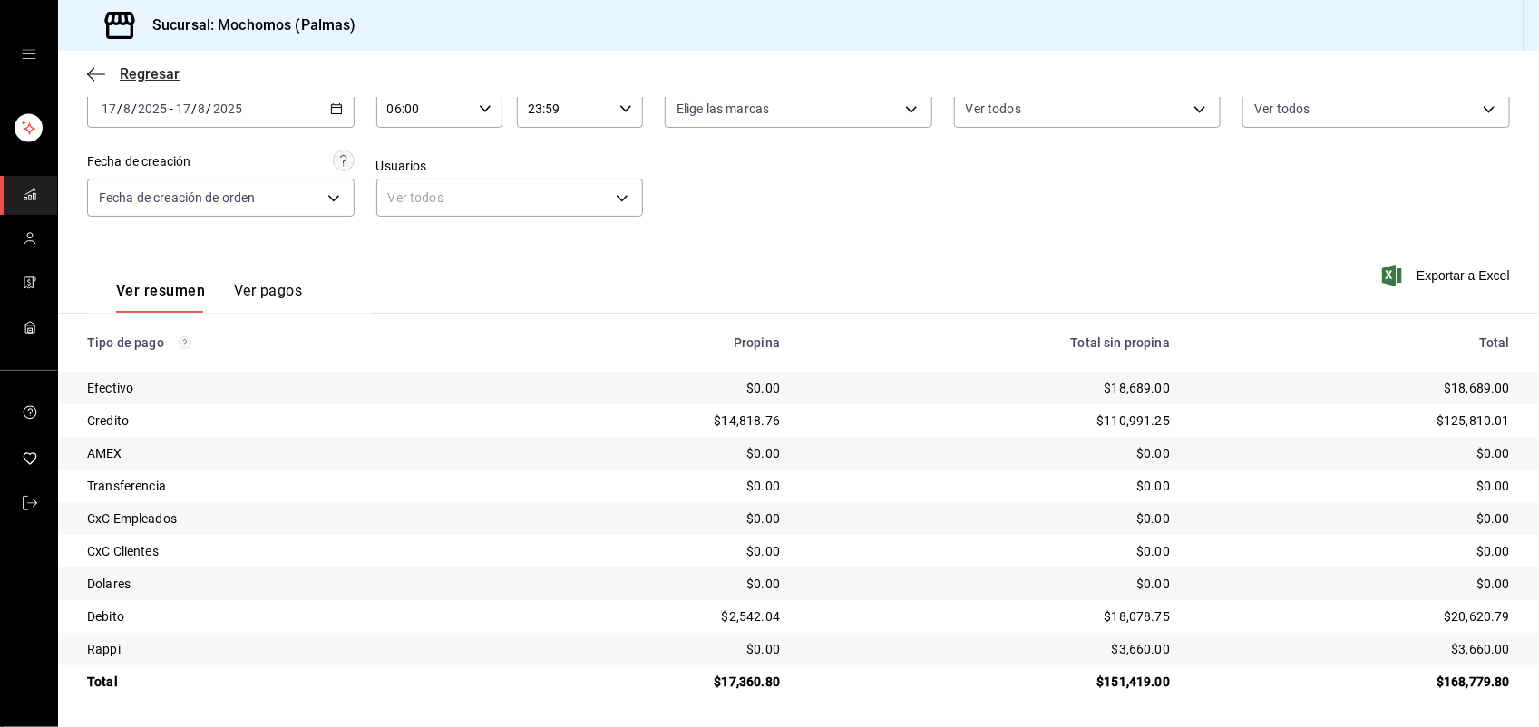
click at [148, 78] on span "Regresar" at bounding box center [150, 73] width 60 height 17
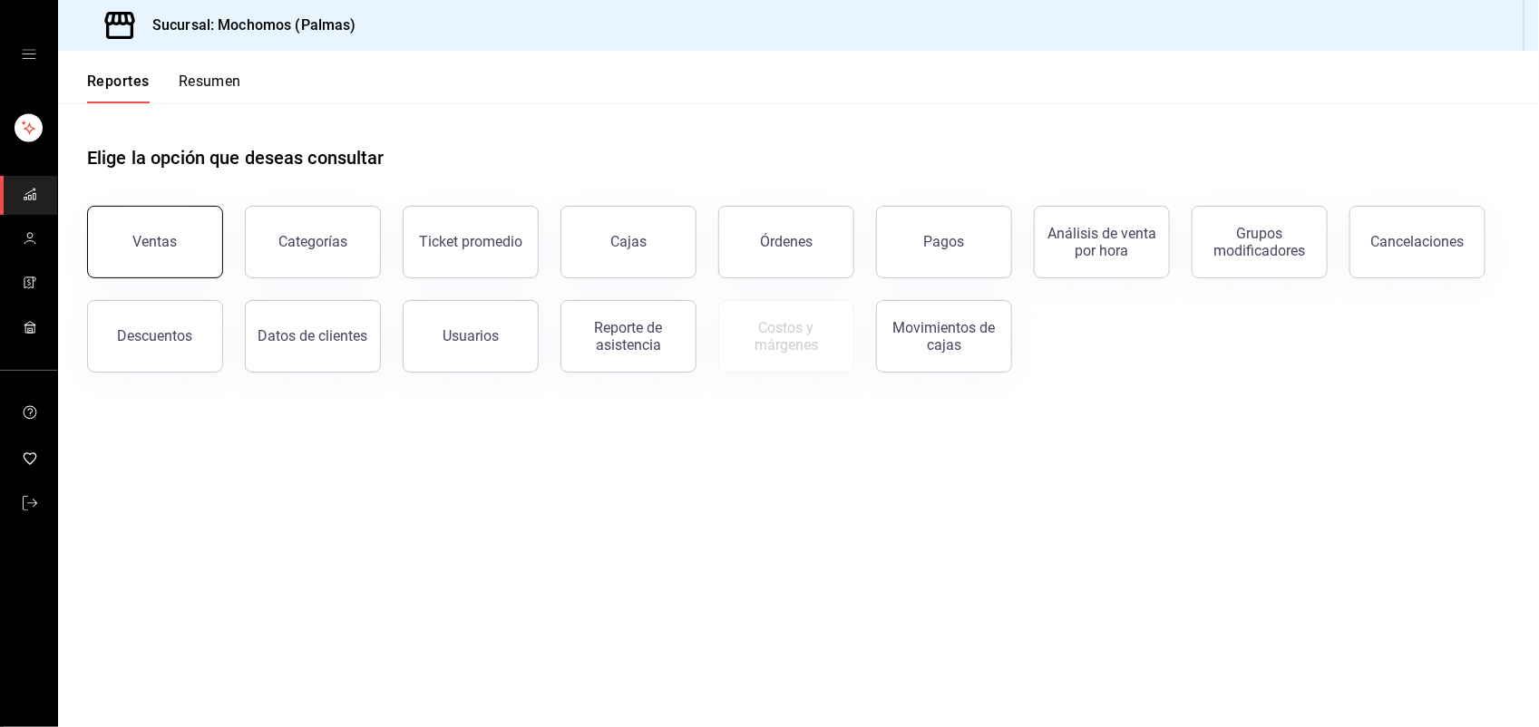
click at [164, 231] on button "Ventas" at bounding box center [155, 242] width 136 height 73
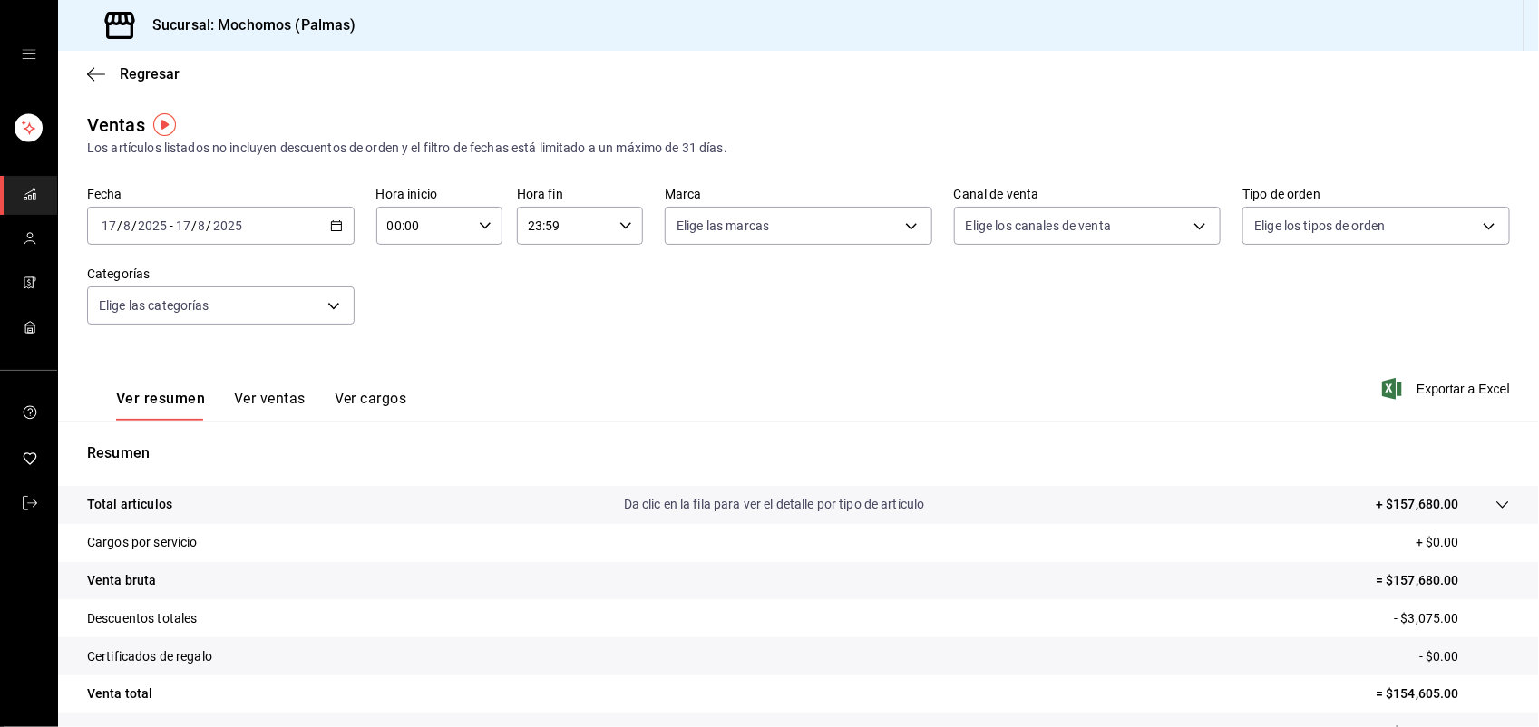
click at [478, 218] on div "00:00 Hora inicio" at bounding box center [439, 226] width 126 height 38
click at [402, 308] on span "01" at bounding box center [404, 315] width 34 height 15
type input "01:00"
click at [402, 306] on button "06" at bounding box center [403, 306] width 55 height 36
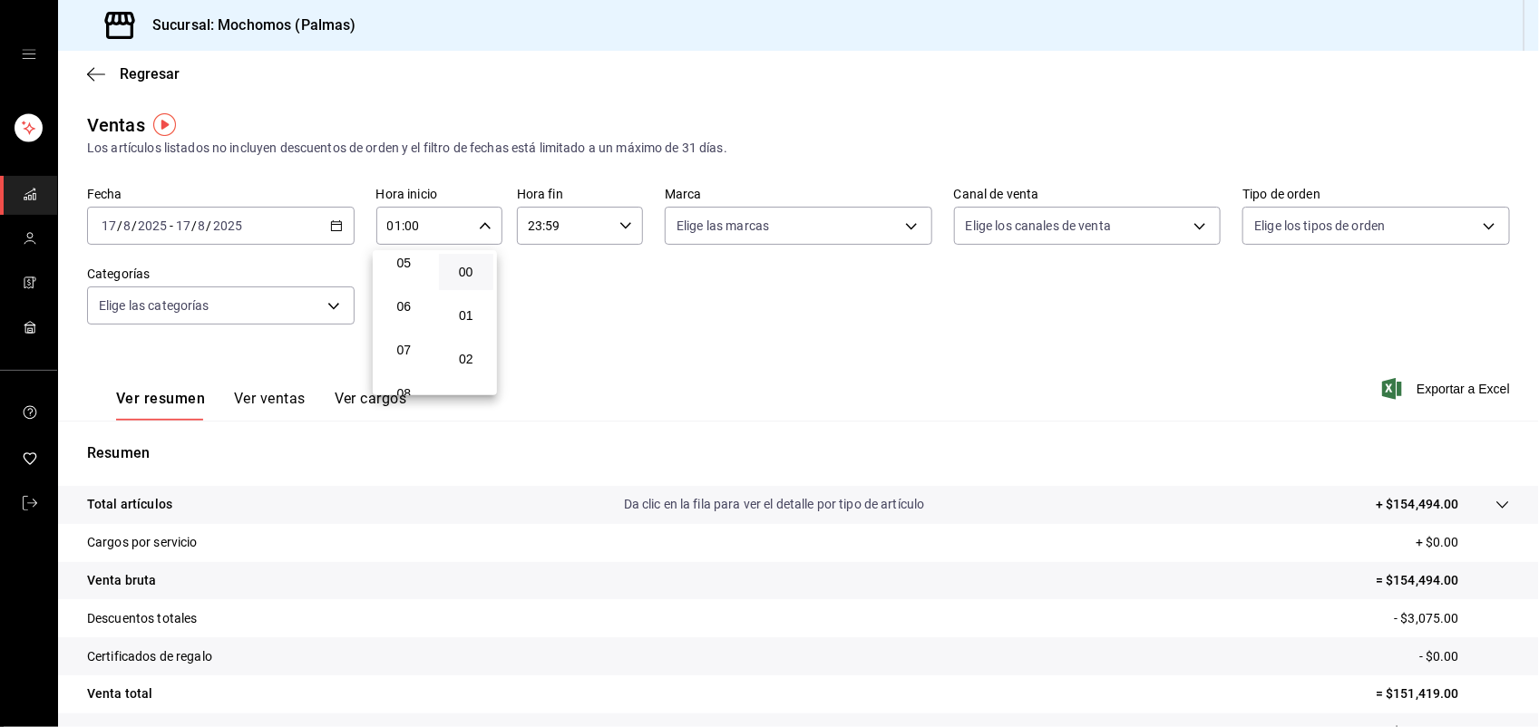
type input "06:00"
click at [1483, 506] on div at bounding box center [769, 363] width 1539 height 727
click at [1495, 505] on icon at bounding box center [1502, 505] width 15 height 15
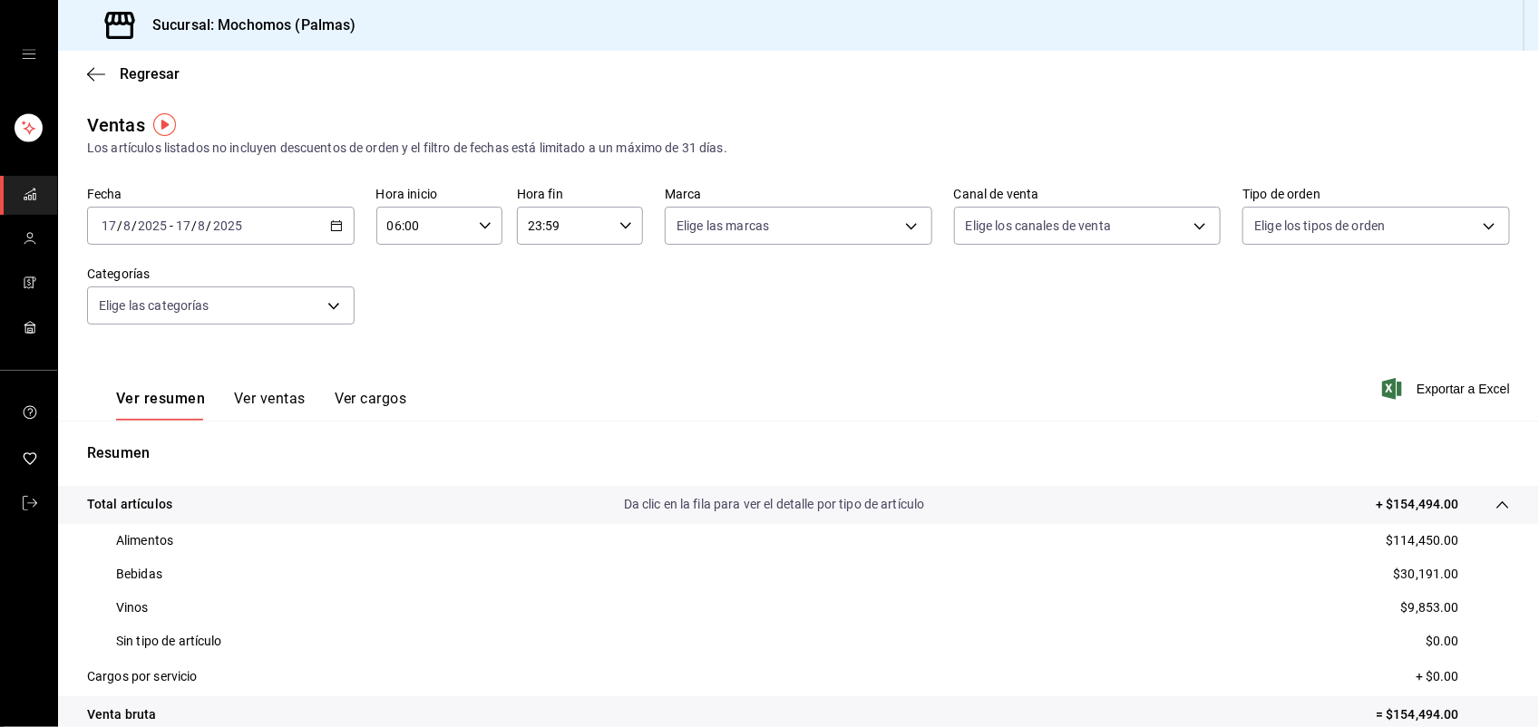
click at [268, 400] on button "Ver ventas" at bounding box center [270, 405] width 72 height 31
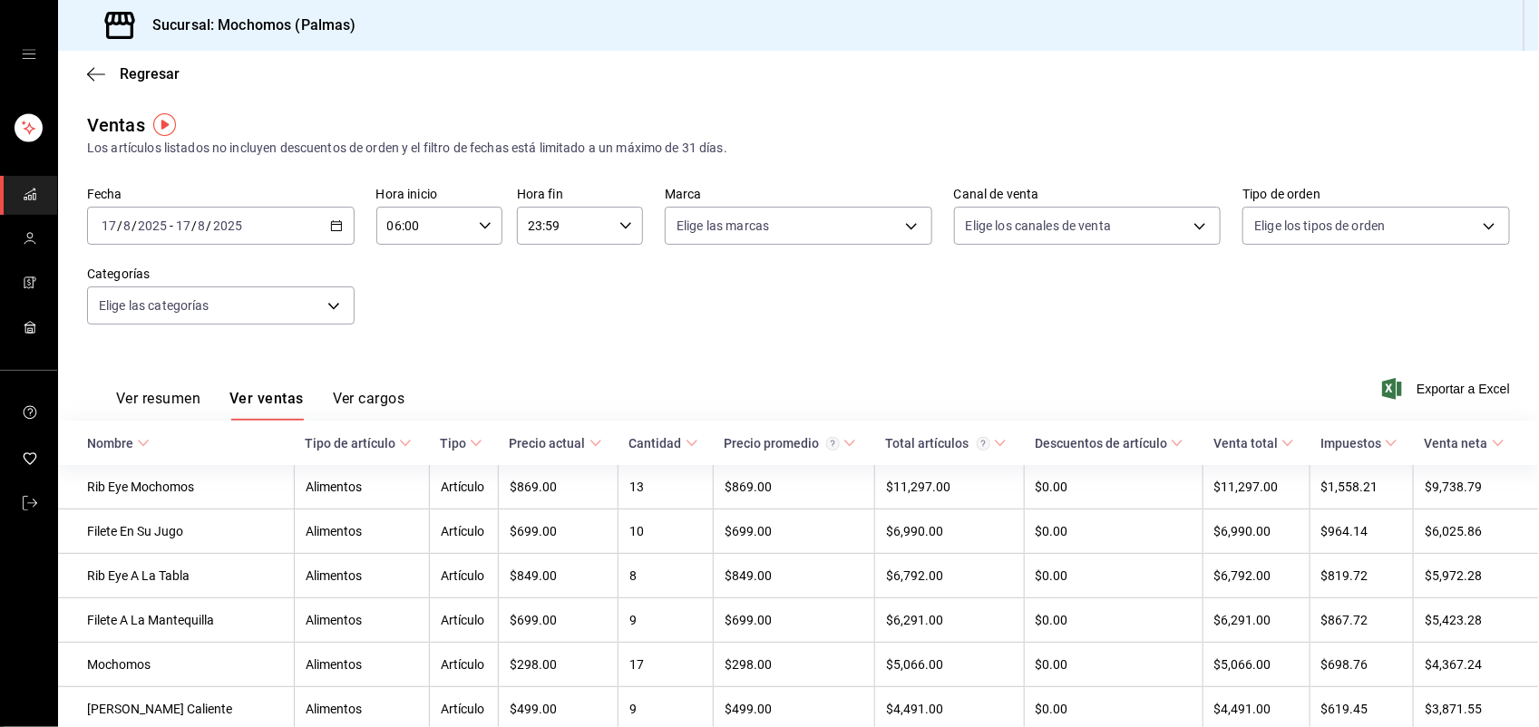
click at [685, 442] on icon at bounding box center [691, 443] width 13 height 13
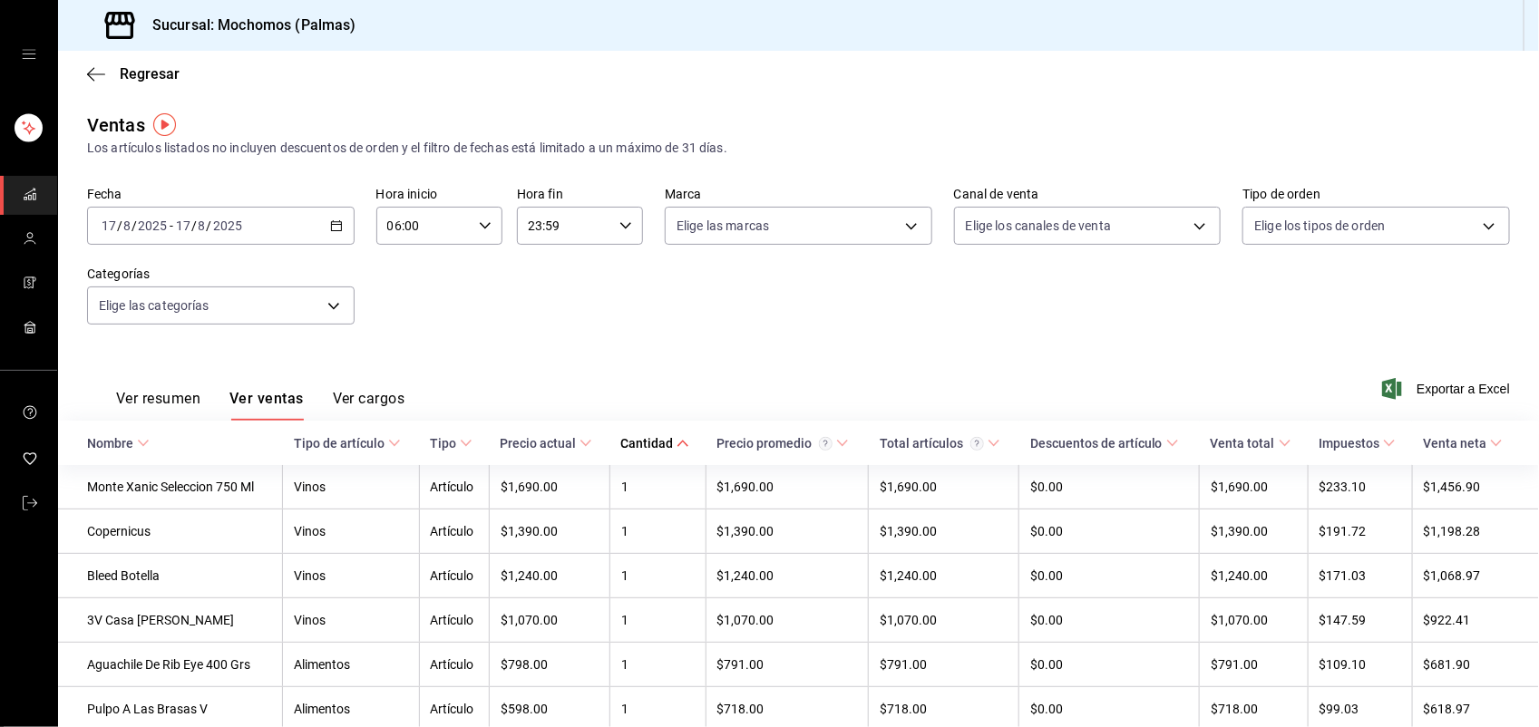
click at [665, 442] on div "Cantidad" at bounding box center [646, 443] width 53 height 15
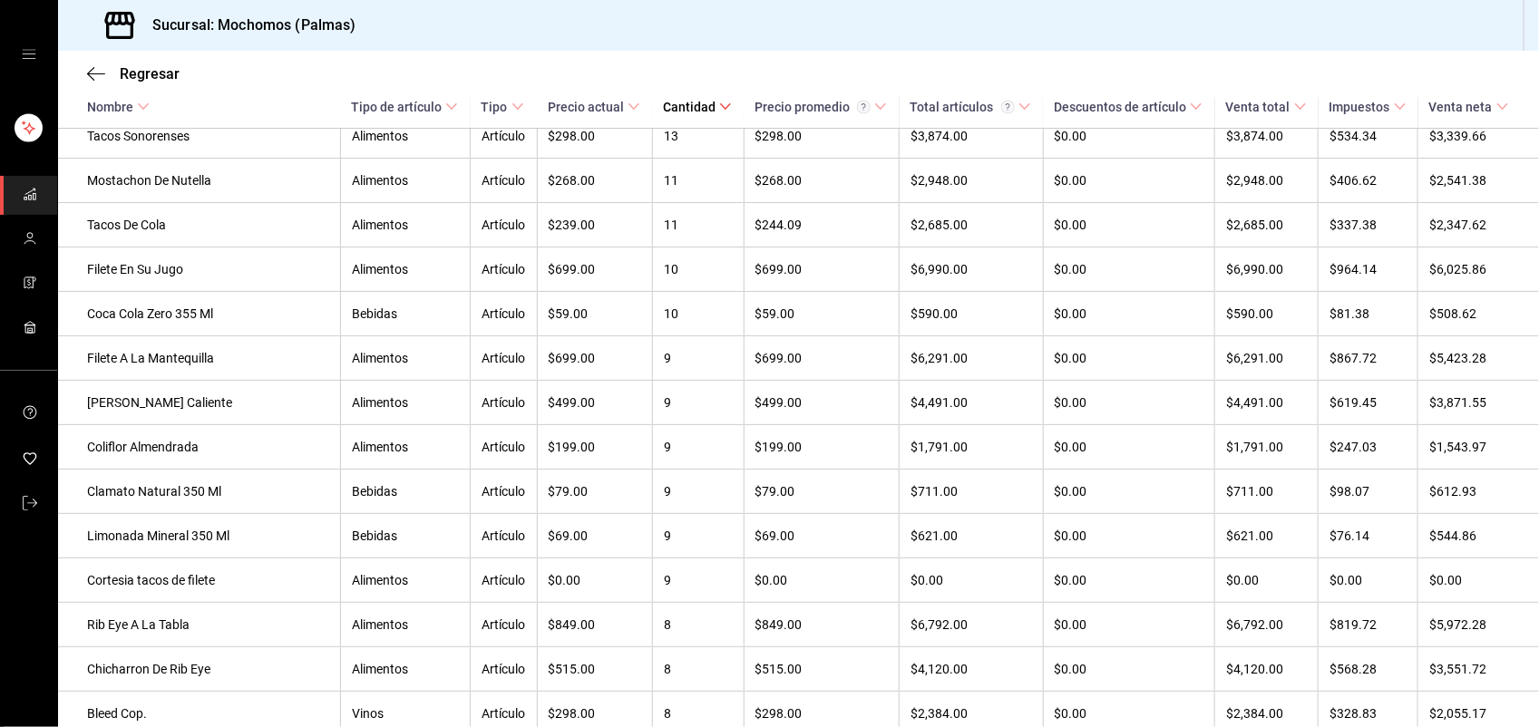
scroll to position [1496, 0]
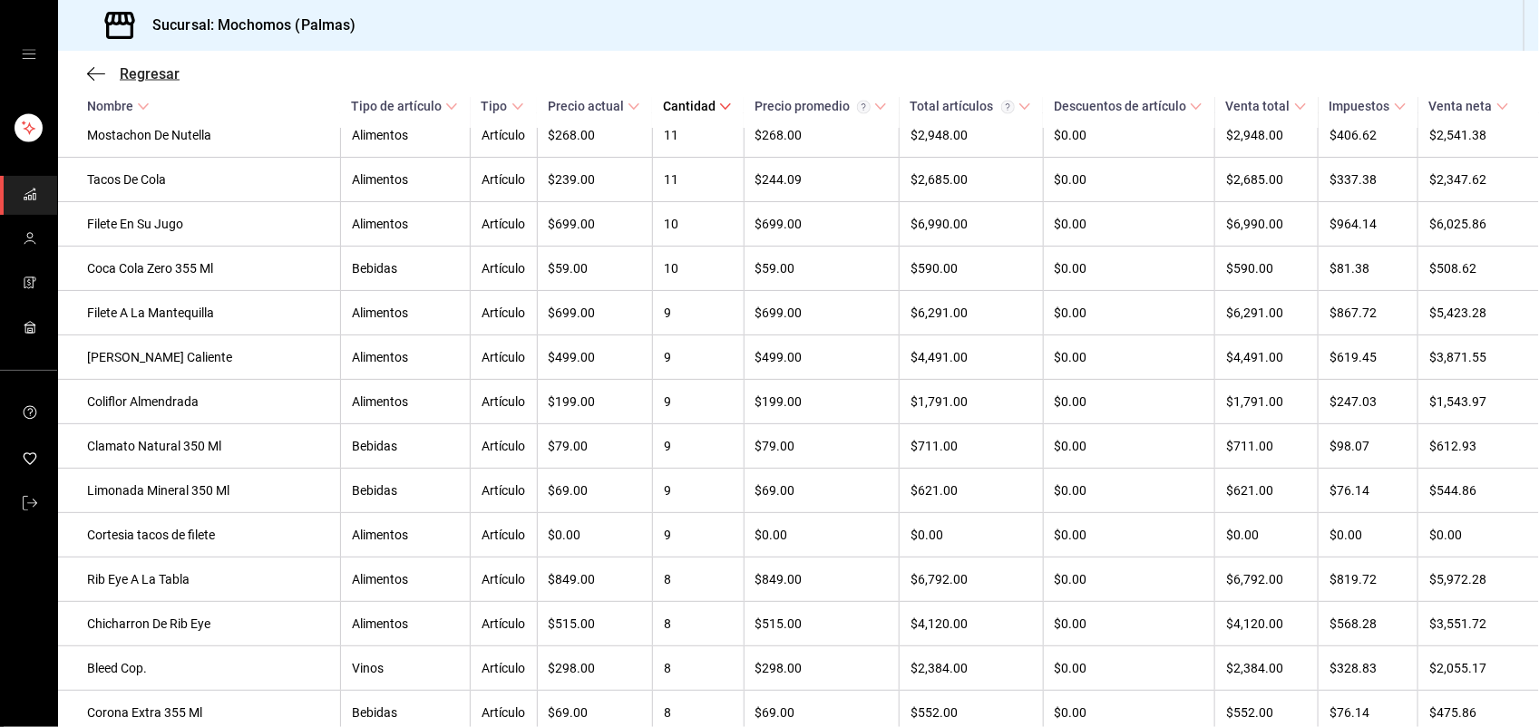
click at [141, 75] on span "Regresar" at bounding box center [150, 73] width 60 height 17
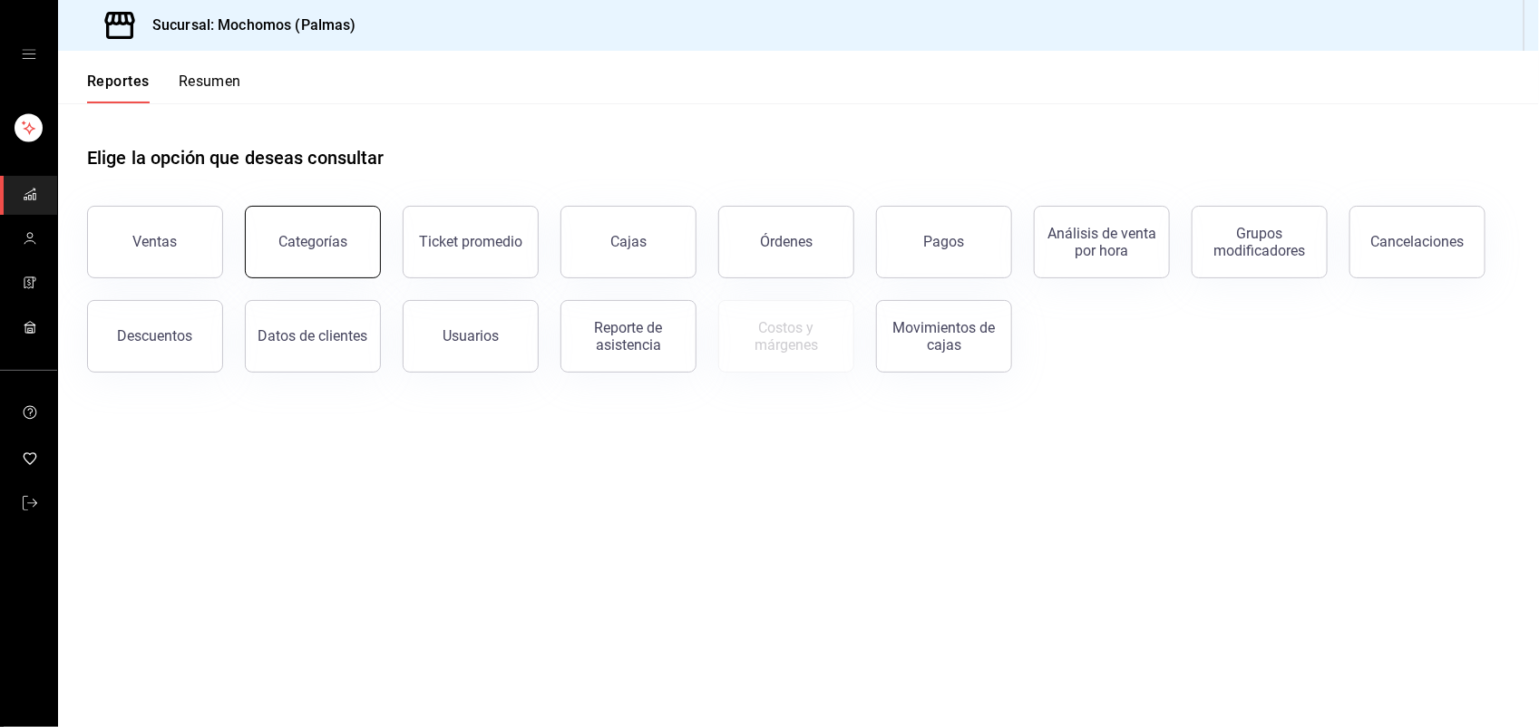
click at [273, 241] on button "Categorías" at bounding box center [313, 242] width 136 height 73
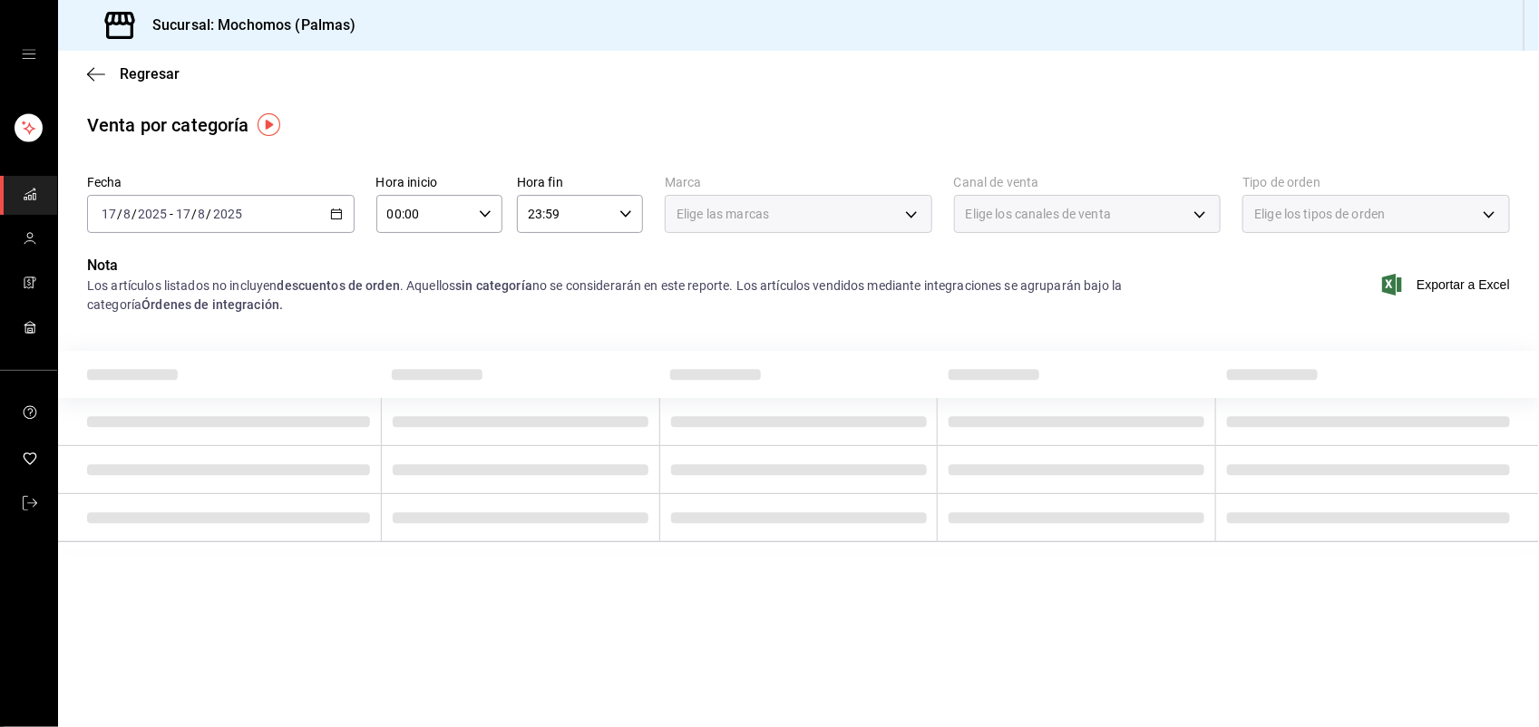
click at [479, 218] on icon "button" at bounding box center [485, 214] width 13 height 13
click at [409, 305] on span "01" at bounding box center [408, 303] width 34 height 15
type input "01:00"
click at [405, 292] on span "06" at bounding box center [408, 294] width 34 height 15
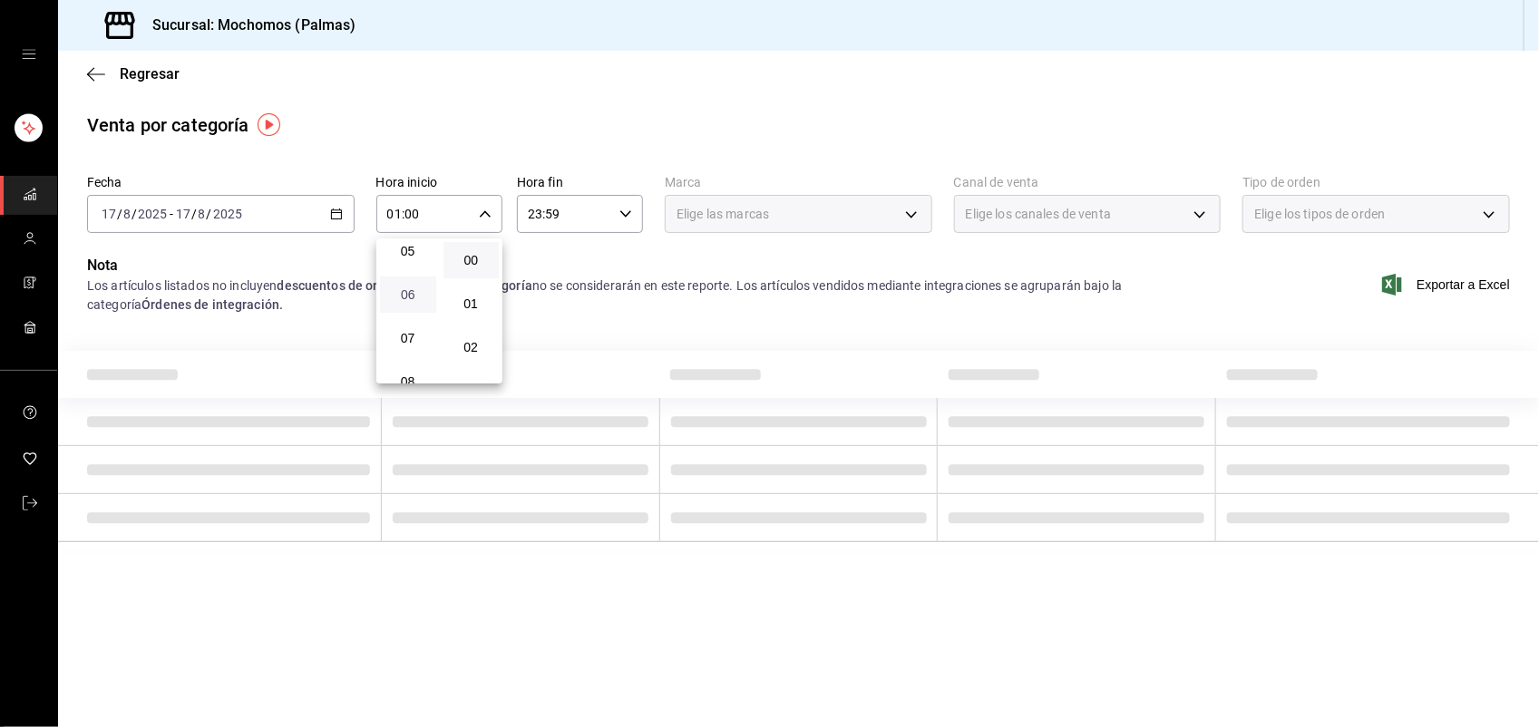
type input "06:00"
click at [704, 384] on div at bounding box center [769, 363] width 1539 height 727
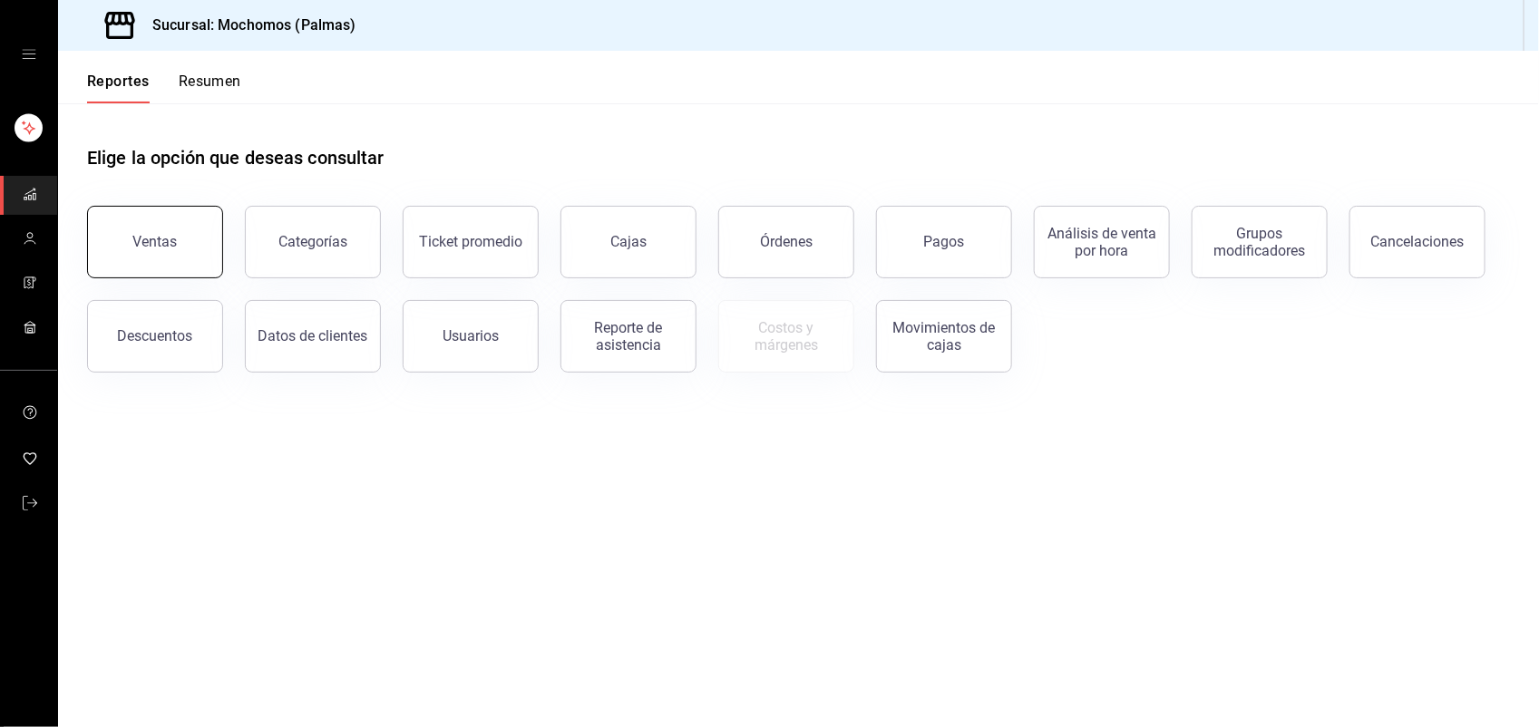
click at [189, 236] on button "Ventas" at bounding box center [155, 242] width 136 height 73
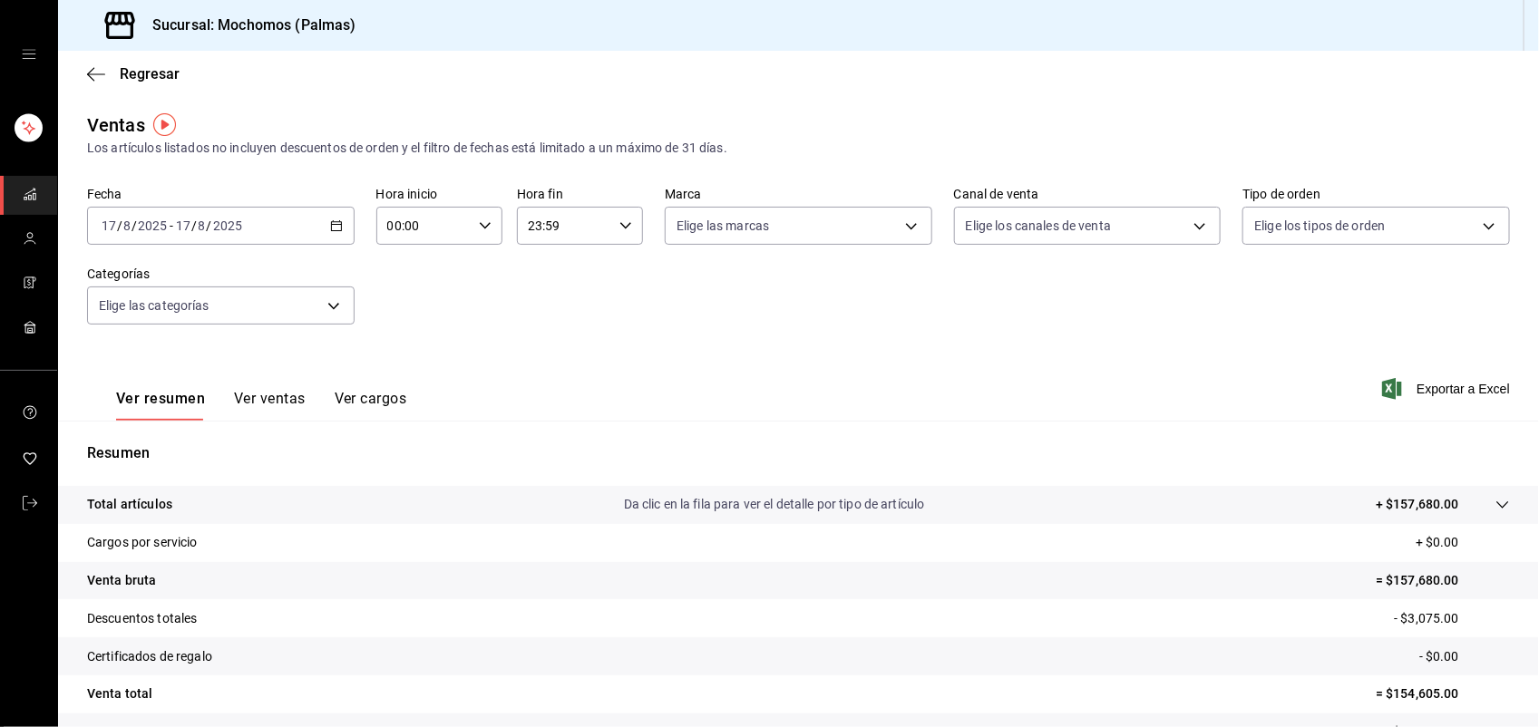
click at [480, 225] on \(Stroke\) "button" at bounding box center [485, 225] width 11 height 6
click at [409, 326] on button "01" at bounding box center [403, 315] width 55 height 36
type input "01:00"
click at [404, 300] on span "06" at bounding box center [404, 306] width 34 height 15
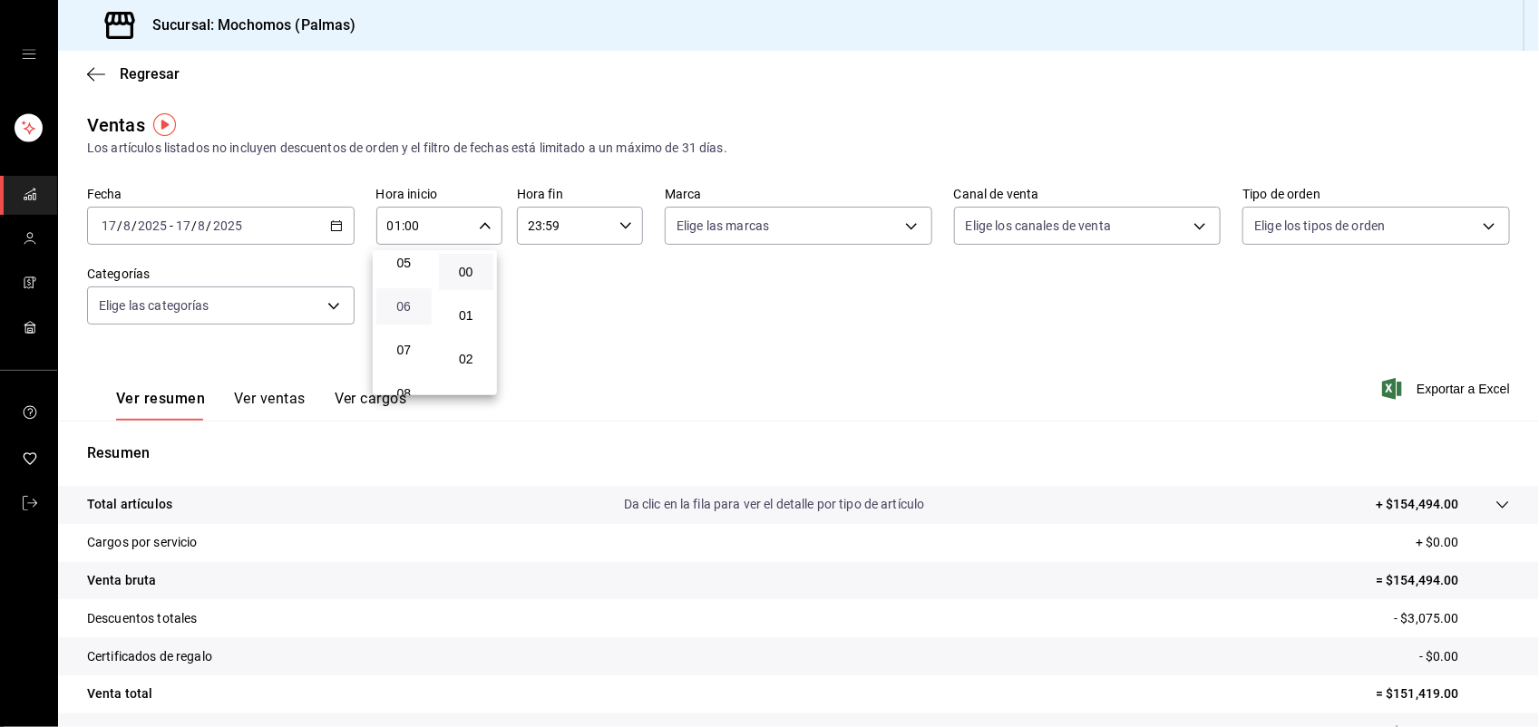
type input "06:00"
click at [1530, 707] on div at bounding box center [769, 363] width 1539 height 727
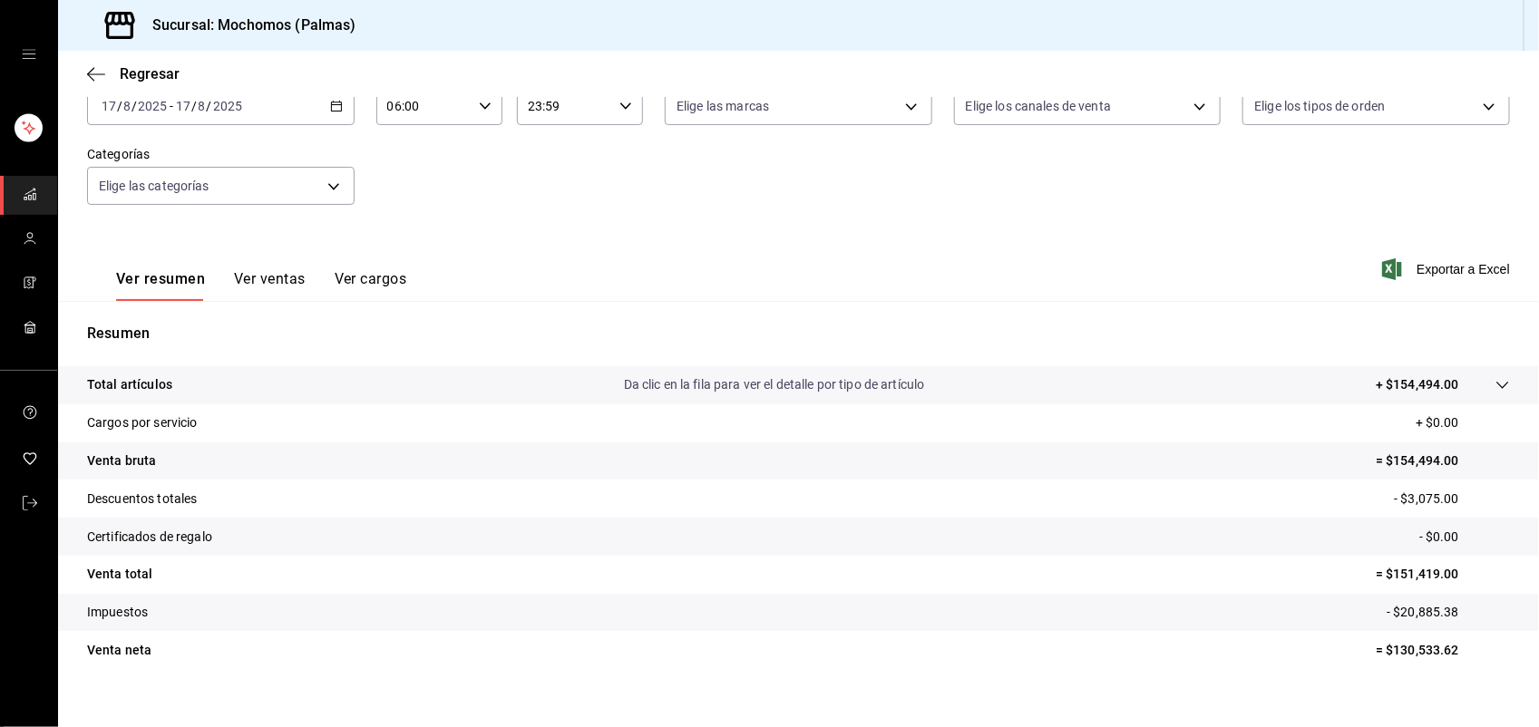
scroll to position [141, 0]
